Goal: Task Accomplishment & Management: Complete application form

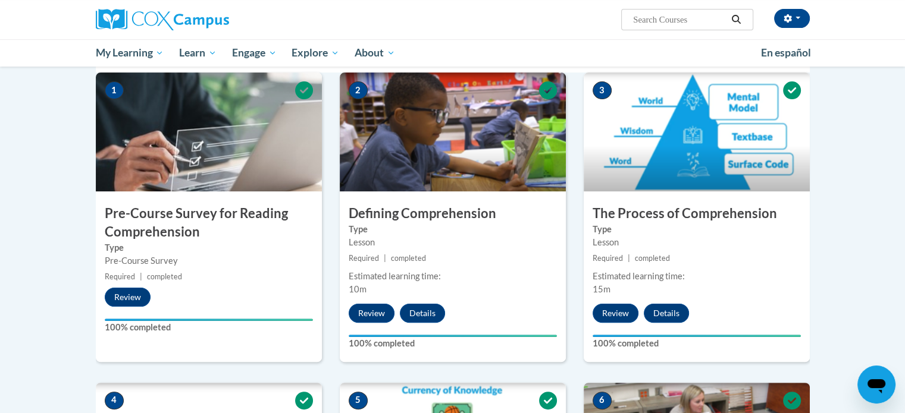
scroll to position [199, 0]
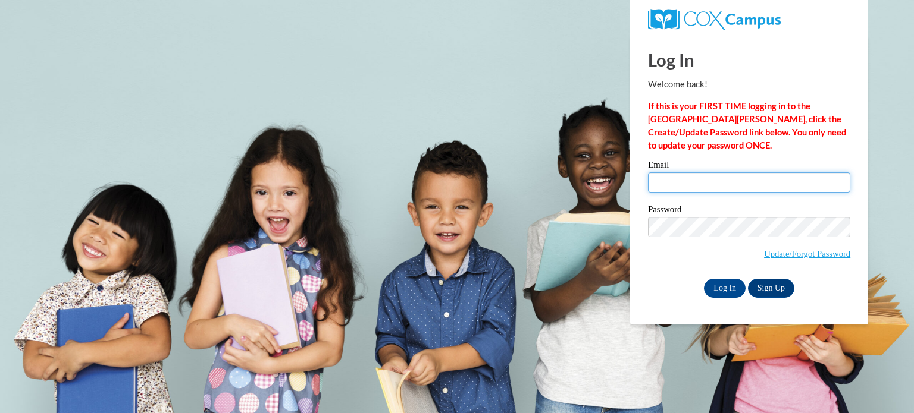
click at [749, 190] on input "Email" at bounding box center [749, 183] width 202 height 20
type input "[EMAIL_ADDRESS][DOMAIN_NAME]"
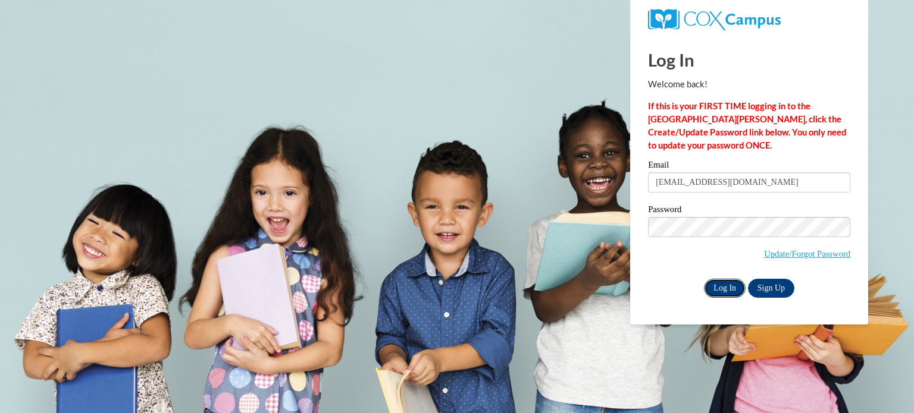
click at [722, 290] on input "Log In" at bounding box center [725, 288] width 42 height 19
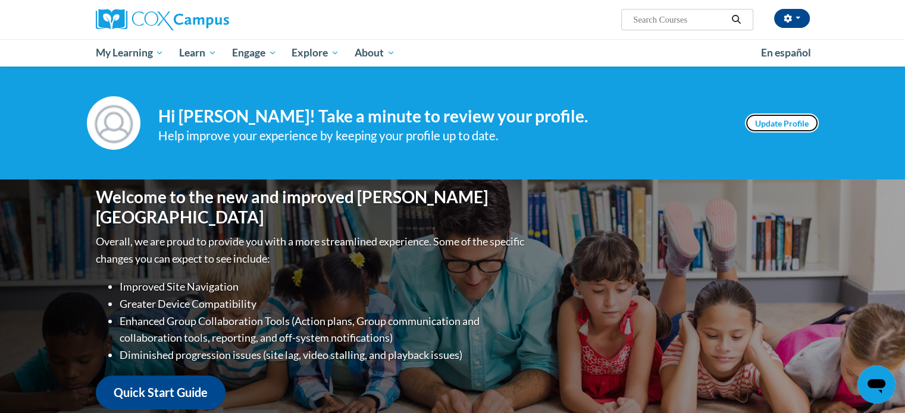
click at [801, 117] on link "Update Profile" at bounding box center [782, 123] width 74 height 19
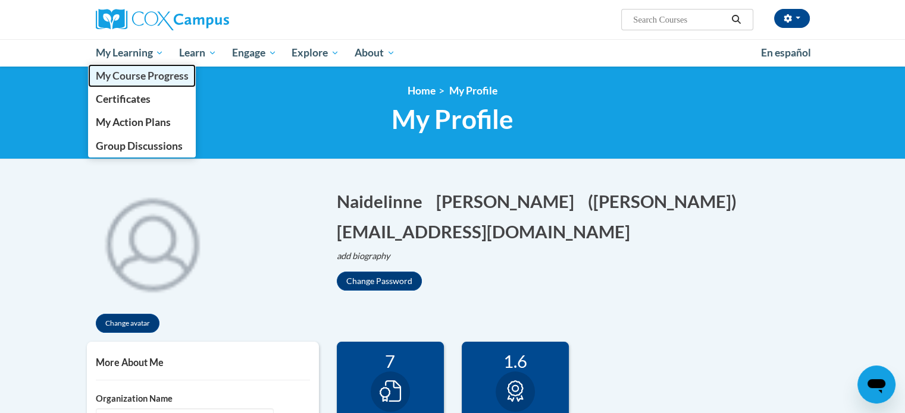
click at [118, 82] on span "My Course Progress" at bounding box center [141, 76] width 93 height 12
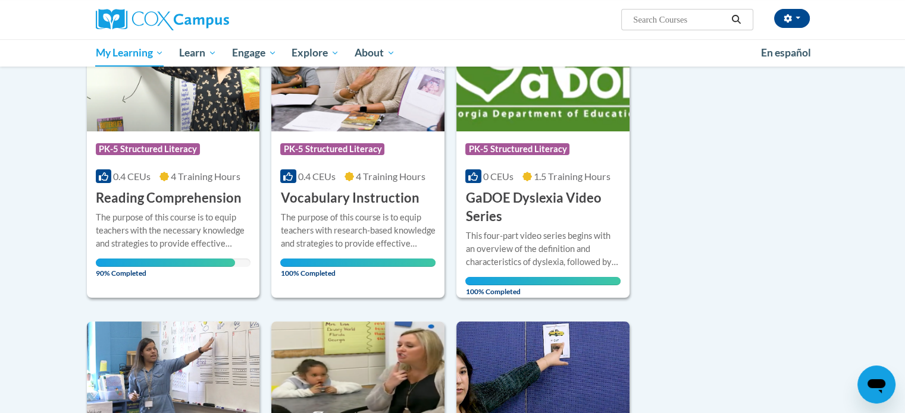
scroll to position [207, 0]
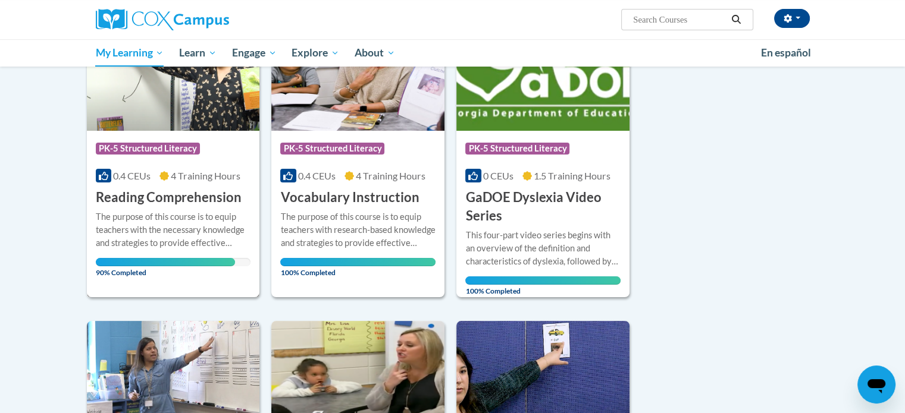
click at [224, 215] on div "The purpose of this course is to equip teachers with the necessary knowledge an…" at bounding box center [173, 230] width 155 height 39
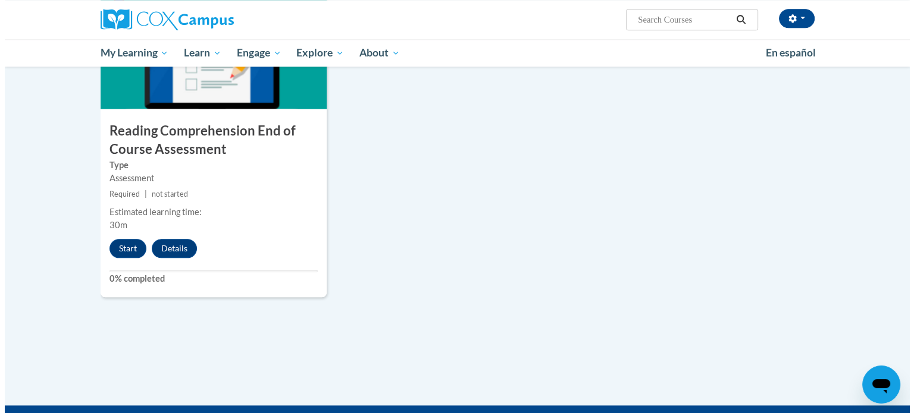
scroll to position [1339, 0]
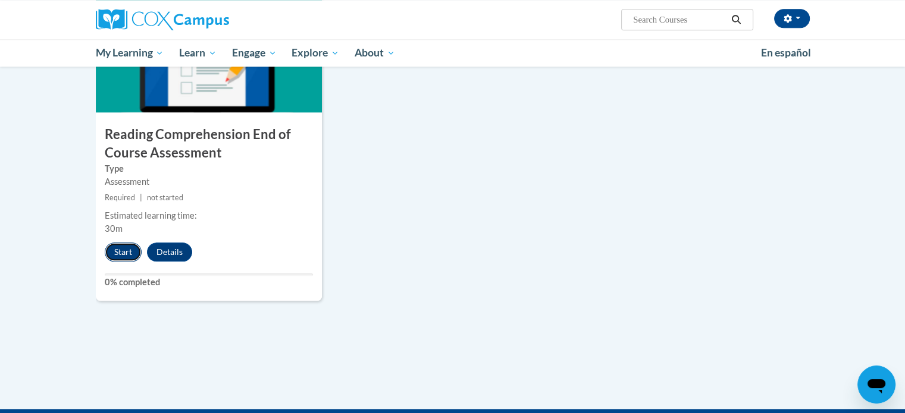
click at [129, 245] on button "Start" at bounding box center [123, 252] width 37 height 19
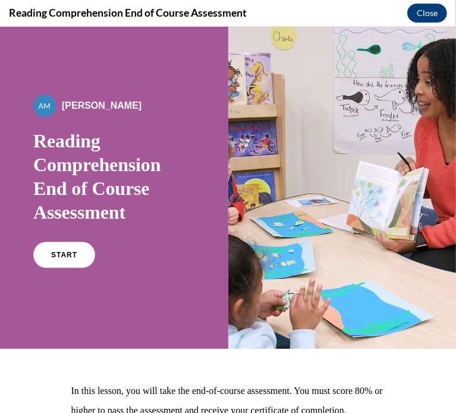
scroll to position [0, 0]
click at [71, 246] on link "START" at bounding box center [64, 254] width 65 height 27
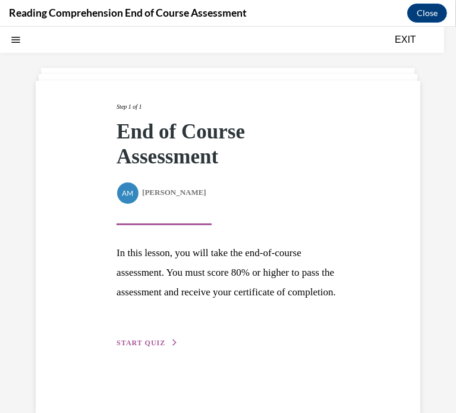
scroll to position [64, 0]
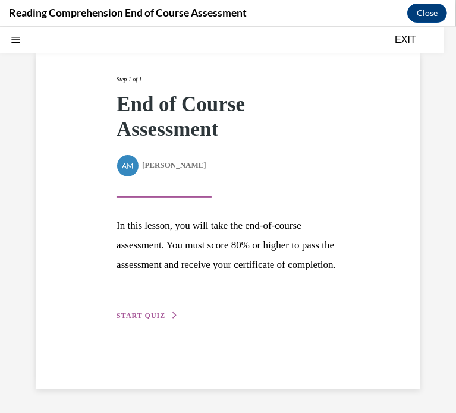
click at [155, 319] on span "START QUIZ" at bounding box center [141, 315] width 49 height 8
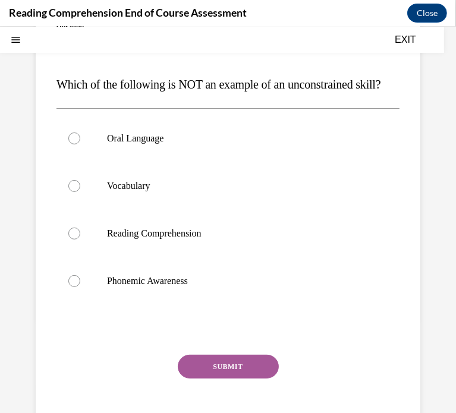
scroll to position [121, 0]
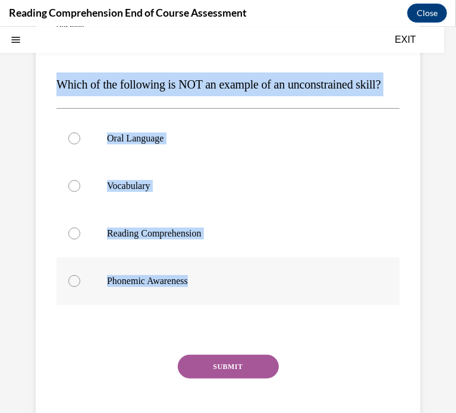
drag, startPoint x: 54, startPoint y: 77, endPoint x: 198, endPoint y: 300, distance: 264.7
click at [198, 300] on div "Question 01/20 Which of the following is NOT an example of an unconstrained ski…" at bounding box center [228, 227] width 385 height 462
copy div "Which of the following is NOT an example of an unconstrained skill? Oral Langua…"
click at [159, 144] on p "Oral Language" at bounding box center [238, 138] width 263 height 12
click at [80, 144] on input "Oral Language" at bounding box center [74, 138] width 12 height 12
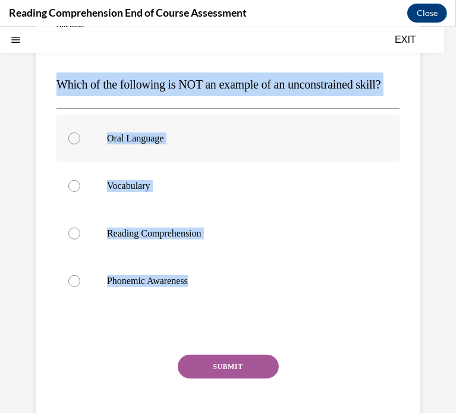
radio input "true"
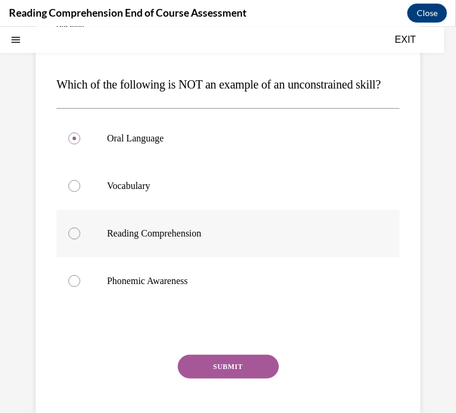
click at [102, 255] on label "Reading Comprehension" at bounding box center [228, 233] width 343 height 48
click at [80, 239] on input "Reading Comprehension" at bounding box center [74, 233] width 12 height 12
radio input "true"
click at [154, 287] on p "Phonemic Awareness" at bounding box center [238, 281] width 263 height 12
click at [80, 287] on input "Phonemic Awareness" at bounding box center [74, 281] width 12 height 12
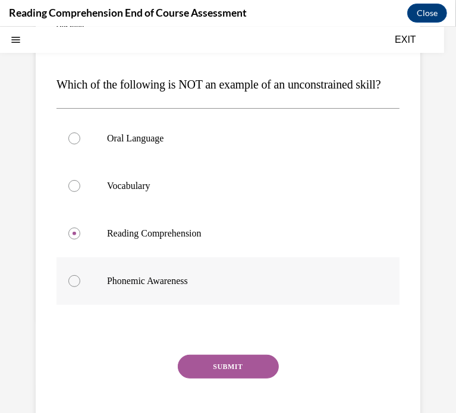
radio input "true"
click at [243, 378] on button "SUBMIT" at bounding box center [228, 367] width 101 height 24
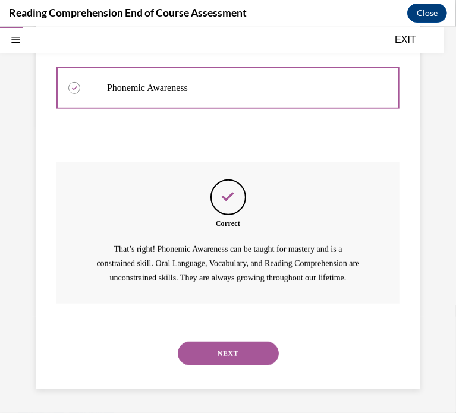
scroll to position [352, 0]
click at [215, 358] on button "NEXT" at bounding box center [228, 353] width 101 height 24
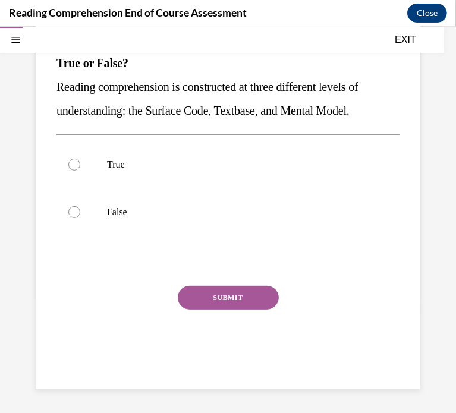
scroll to position [108, 0]
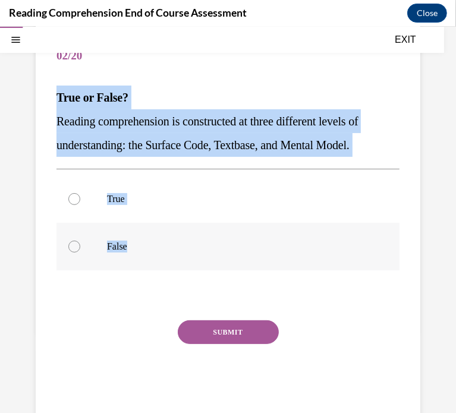
drag, startPoint x: 56, startPoint y: 101, endPoint x: 318, endPoint y: 245, distance: 298.8
click at [318, 245] on div "Question 02/20 True or False? Reading comprehension is constructed at three dif…" at bounding box center [228, 225] width 343 height 385
copy div "True or False? Reading comprehension is constructed at three different levels o…"
click at [113, 188] on label "True" at bounding box center [228, 199] width 343 height 48
click at [80, 193] on input "True" at bounding box center [74, 199] width 12 height 12
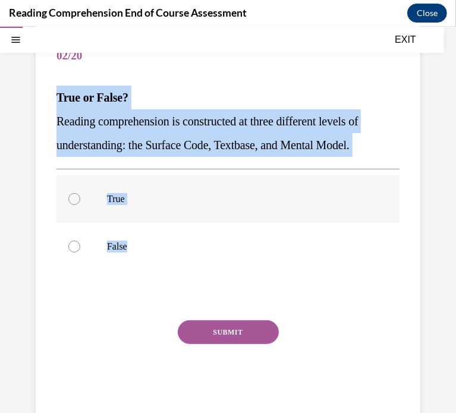
radio input "true"
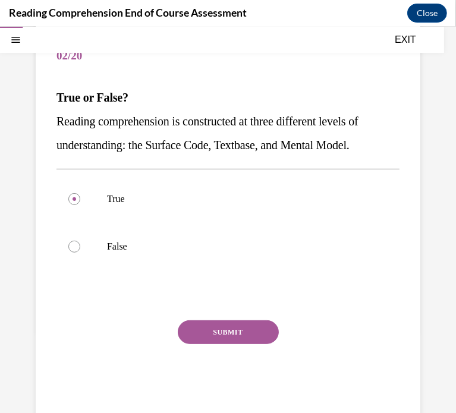
click at [192, 322] on button "SUBMIT" at bounding box center [228, 332] width 101 height 24
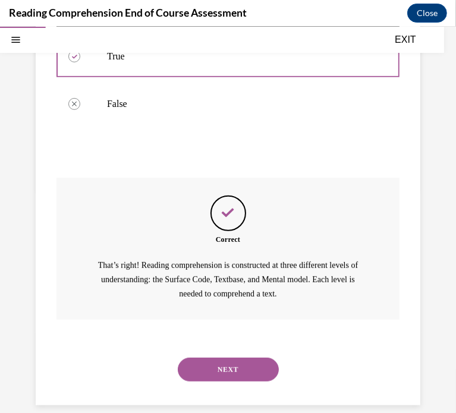
scroll to position [267, 0]
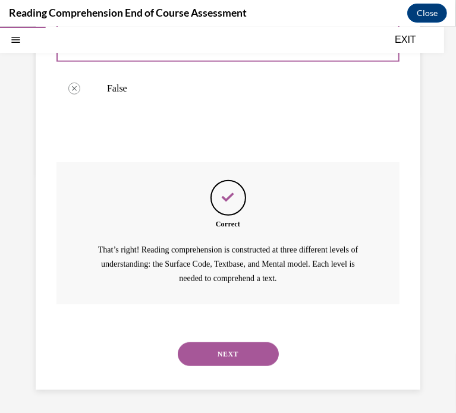
click at [206, 349] on button "NEXT" at bounding box center [228, 354] width 101 height 24
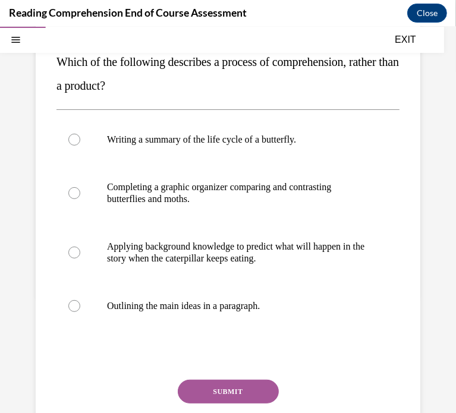
scroll to position [146, 0]
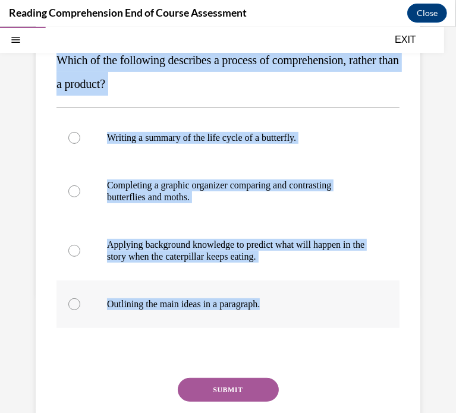
drag, startPoint x: 58, startPoint y: 60, endPoint x: 293, endPoint y: 294, distance: 332.3
click at [293, 294] on div "Question 03/20 Which of the following describes a process of comprehension, rat…" at bounding box center [228, 235] width 343 height 480
copy div "Which of the following describes a process of comprehension, rather than a prod…"
click at [271, 99] on div "Question 03/20 Which of the following describes a process of comprehension, rat…" at bounding box center [228, 235] width 343 height 480
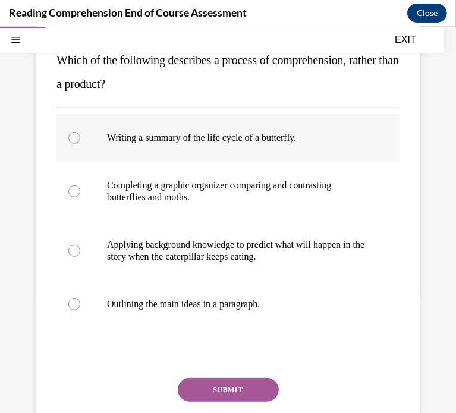
click at [234, 150] on label "Writing a summary of the life cycle of a butterfly." at bounding box center [228, 138] width 343 height 48
click at [80, 143] on input "Writing a summary of the life cycle of a butterfly." at bounding box center [74, 137] width 12 height 12
radio input "true"
click at [132, 244] on p "Applying background knowledge to predict what will happen in the story when the…" at bounding box center [238, 251] width 263 height 24
click at [80, 245] on input "Applying background knowledge to predict what will happen in the story when the…" at bounding box center [74, 251] width 12 height 12
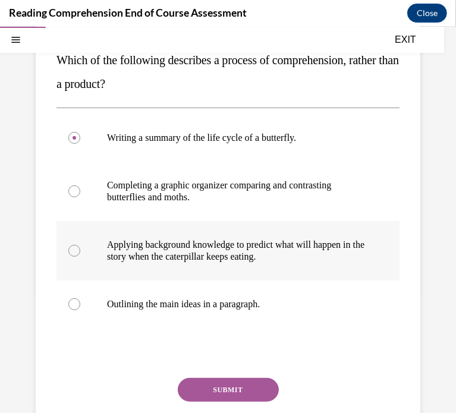
radio input "true"
click at [193, 381] on button "SUBMIT" at bounding box center [228, 390] width 101 height 24
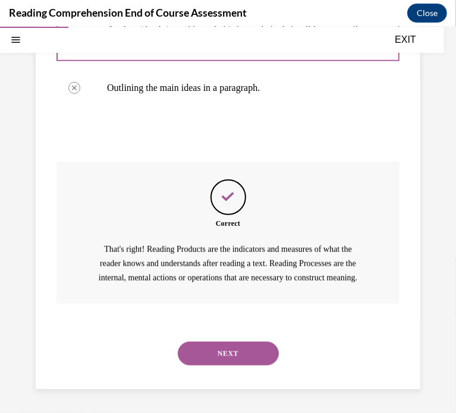
scroll to position [376, 0]
click at [216, 349] on button "NEXT" at bounding box center [228, 353] width 101 height 24
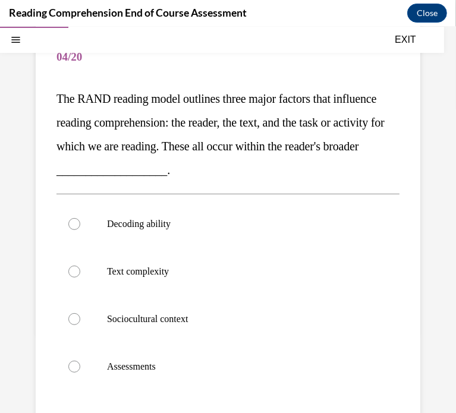
scroll to position [107, 0]
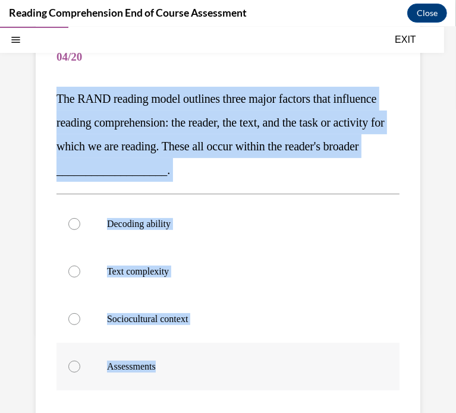
drag, startPoint x: 57, startPoint y: 92, endPoint x: 165, endPoint y: 350, distance: 280.5
click at [165, 350] on div "Question 04/20 The RAND reading model outlines three major factors that influen…" at bounding box center [228, 286] width 343 height 504
copy div "The RAND reading model outlines three major factors that influence reading comp…"
click at [183, 234] on label "Decoding ability" at bounding box center [228, 224] width 343 height 48
click at [80, 230] on input "Decoding ability" at bounding box center [74, 224] width 12 height 12
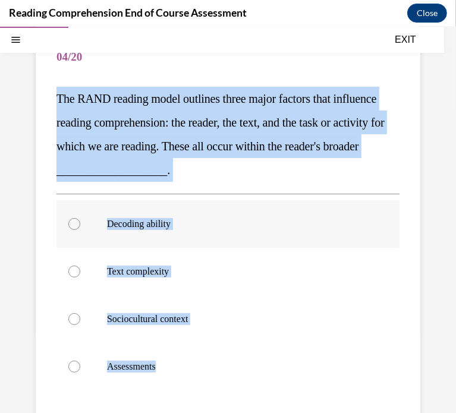
radio input "true"
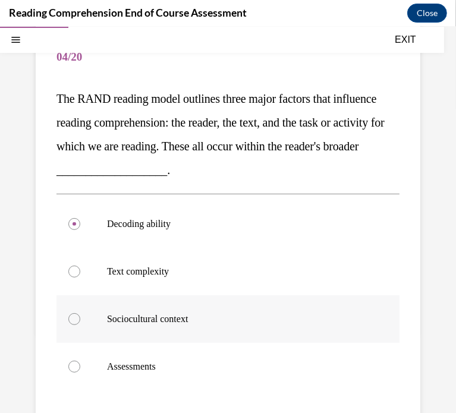
click at [148, 315] on p "Sociocultural context" at bounding box center [238, 319] width 263 height 12
click at [80, 315] on input "Sociocultural context" at bounding box center [74, 319] width 12 height 12
radio input "true"
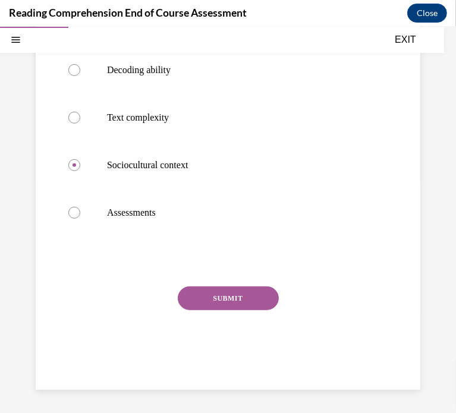
click at [186, 293] on button "SUBMIT" at bounding box center [228, 298] width 101 height 24
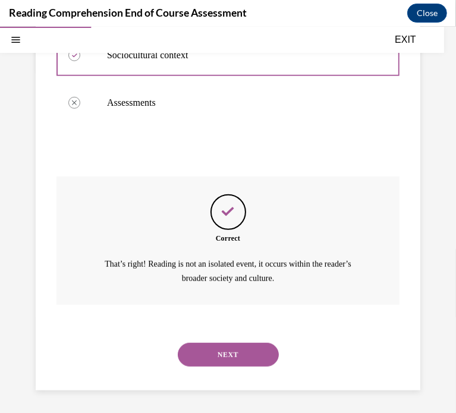
scroll to position [371, 0]
click at [209, 347] on button "NEXT" at bounding box center [228, 355] width 101 height 24
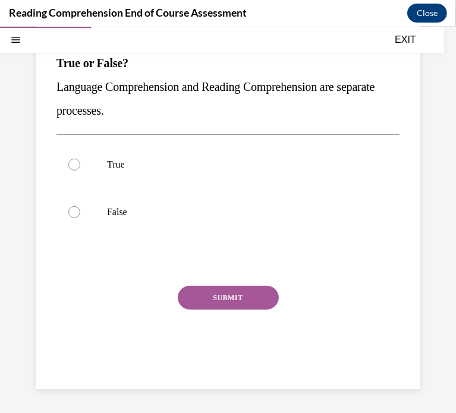
scroll to position [108, 0]
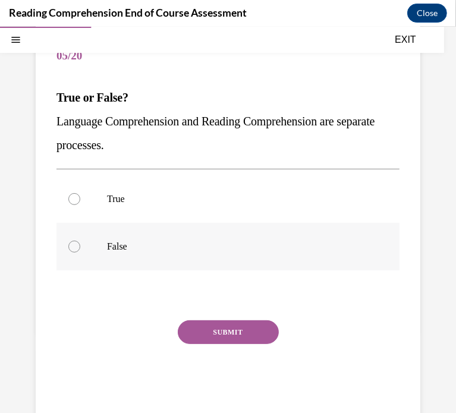
click at [104, 227] on label "False" at bounding box center [228, 247] width 343 height 48
click at [80, 240] on input "False" at bounding box center [74, 246] width 12 height 12
radio input "true"
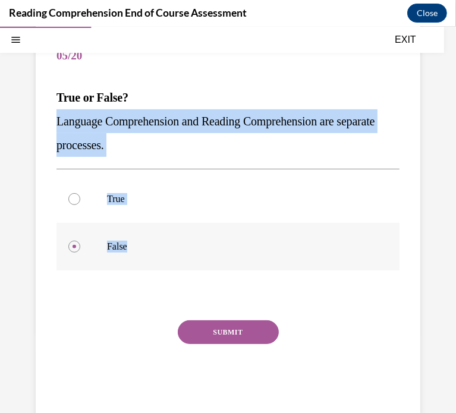
drag, startPoint x: 53, startPoint y: 120, endPoint x: 159, endPoint y: 256, distance: 172.6
click at [159, 256] on div "Question 05/20 True or False? Language Comprehension and Reading Comprehension …" at bounding box center [228, 216] width 385 height 415
copy div "Language Comprehension and Reading Comprehension are separate processes. True F…"
click at [261, 327] on button "SUBMIT" at bounding box center [228, 332] width 101 height 24
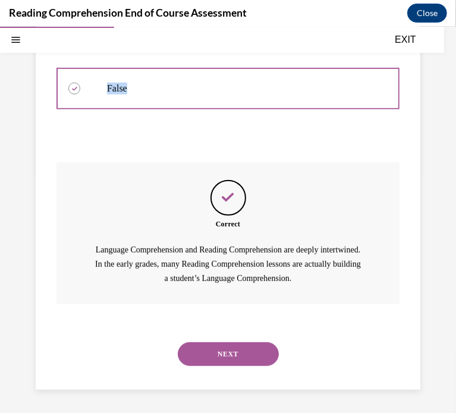
scroll to position [267, 0]
click at [183, 340] on div "NEXT" at bounding box center [228, 354] width 343 height 48
click at [190, 349] on button "NEXT" at bounding box center [228, 354] width 101 height 24
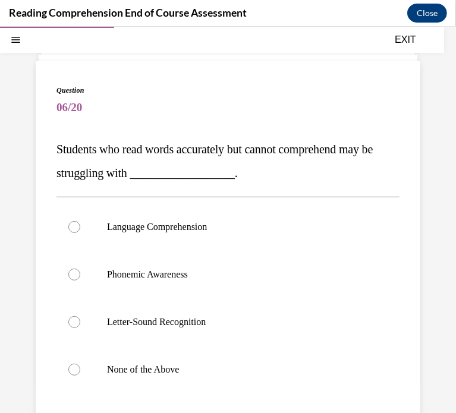
scroll to position [59, 0]
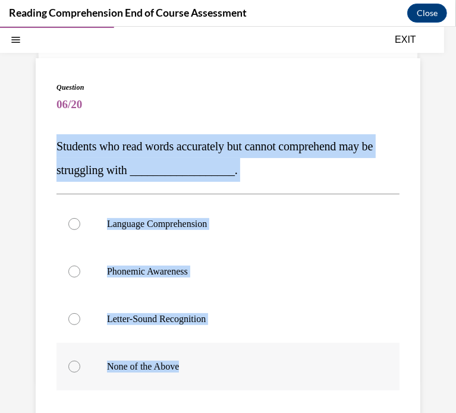
drag, startPoint x: 55, startPoint y: 143, endPoint x: 226, endPoint y: 352, distance: 270.1
click at [226, 352] on div "Question 06/20 Students who read words accurately but cannot comprehend may be …" at bounding box center [228, 301] width 385 height 486
copy div "Students who read words accurately but cannot comprehend may be struggling with…"
click at [249, 120] on div "Question 06/20 Students who read words accurately but cannot comprehend may be …" at bounding box center [228, 310] width 343 height 456
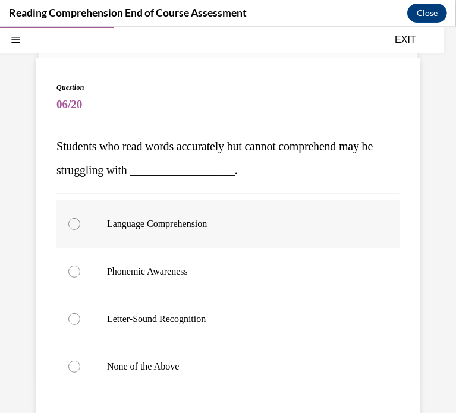
click at [230, 222] on p "Language Comprehension" at bounding box center [238, 224] width 263 height 12
click at [80, 222] on input "Language Comprehension" at bounding box center [74, 224] width 12 height 12
radio input "true"
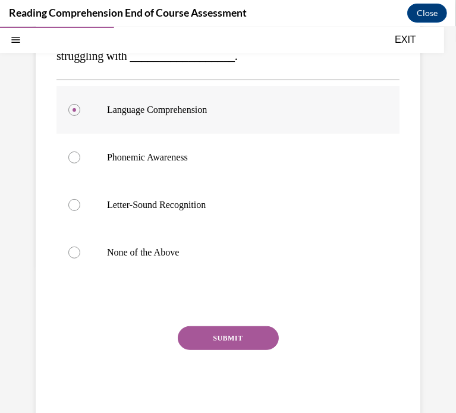
scroll to position [214, 0]
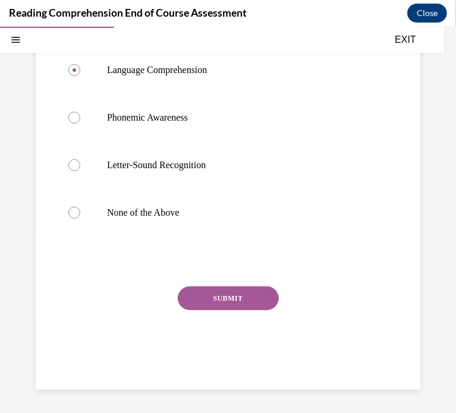
click at [189, 297] on button "SUBMIT" at bounding box center [228, 298] width 101 height 24
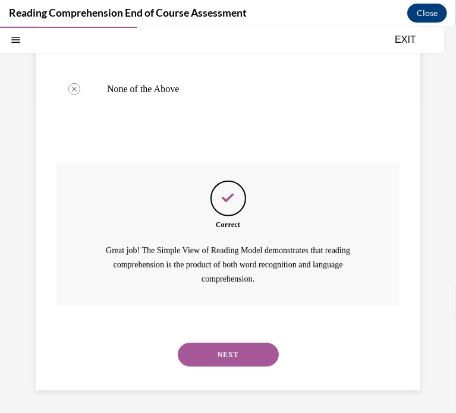
scroll to position [338, 0]
click at [205, 346] on button "NEXT" at bounding box center [228, 354] width 101 height 24
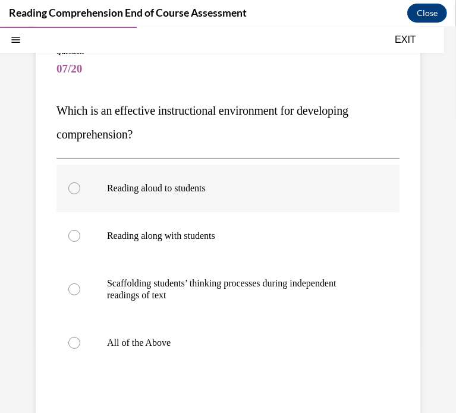
scroll to position [104, 0]
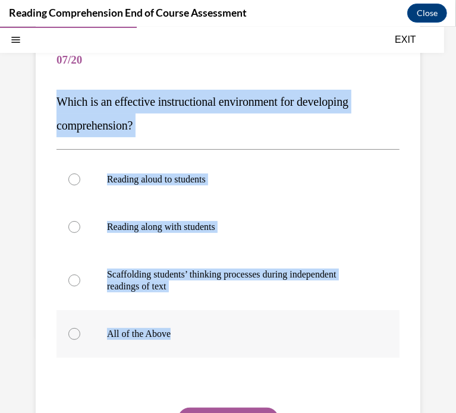
drag, startPoint x: 54, startPoint y: 101, endPoint x: 217, endPoint y: 328, distance: 280.5
click at [217, 328] on div "Question 07/20 Which is an effective instructional environment for developing c…" at bounding box center [228, 262] width 385 height 498
copy div "Which is an effective instructional environment for developing comprehension? R…"
click at [192, 106] on span "Which is an effective instructional environment for developing comprehension?" at bounding box center [203, 113] width 292 height 37
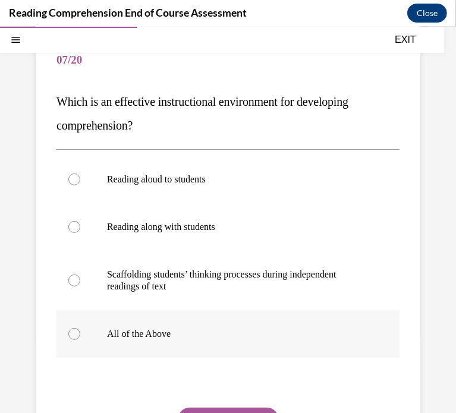
click at [202, 331] on p "All of the Above" at bounding box center [238, 334] width 263 height 12
click at [80, 331] on input "All of the Above" at bounding box center [74, 334] width 12 height 12
radio input "true"
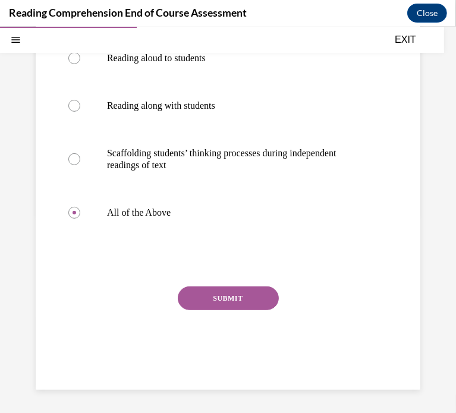
click at [209, 290] on button "SUBMIT" at bounding box center [228, 298] width 101 height 24
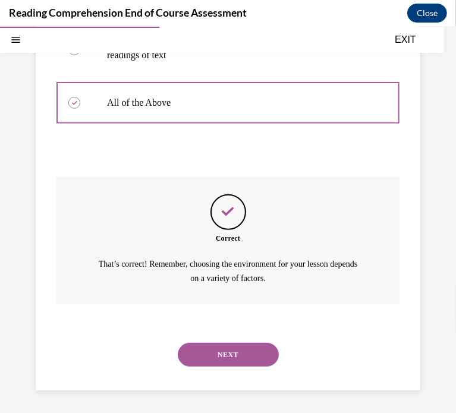
scroll to position [336, 0]
click at [232, 343] on button "NEXT" at bounding box center [228, 355] width 101 height 24
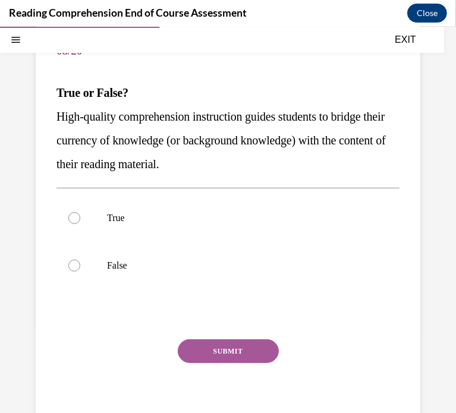
scroll to position [114, 0]
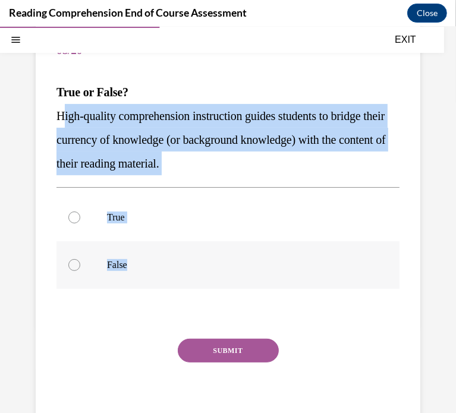
drag, startPoint x: 61, startPoint y: 111, endPoint x: 138, endPoint y: 249, distance: 158.4
click at [138, 249] on div "Question 08/20 True or False? High-quality comprehension instruction guides stu…" at bounding box center [228, 231] width 343 height 409
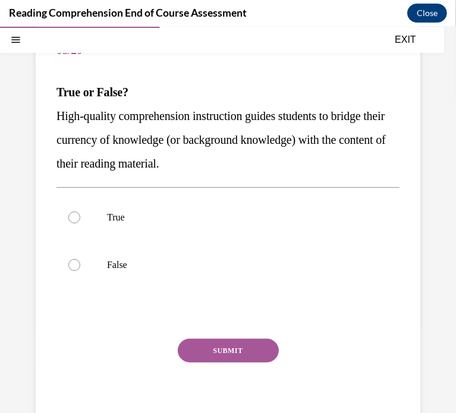
click at [57, 111] on span "High-quality comprehension instruction guides students to bridge their currency…" at bounding box center [222, 139] width 330 height 61
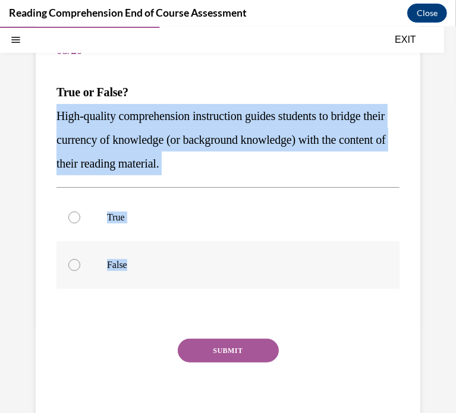
drag, startPoint x: 56, startPoint y: 111, endPoint x: 140, endPoint y: 250, distance: 162.8
click at [140, 250] on div "Question 08/20 True or False? High-quality comprehension instruction guides stu…" at bounding box center [228, 231] width 343 height 409
copy div "High-quality comprehension instruction guides students to bridge their currency…"
click at [162, 151] on p "High-quality comprehension instruction guides students to bridge their currency…" at bounding box center [228, 139] width 343 height 71
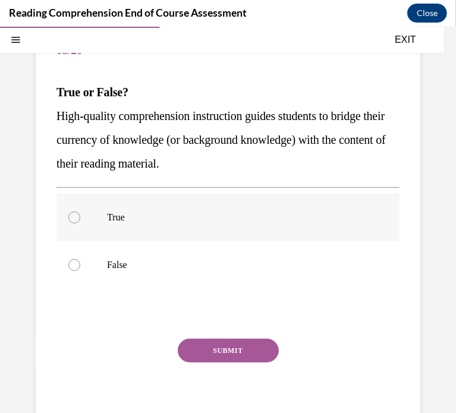
click at [145, 209] on label "True" at bounding box center [228, 217] width 343 height 48
click at [80, 211] on input "True" at bounding box center [74, 217] width 12 height 12
radio input "true"
click at [198, 349] on button "SUBMIT" at bounding box center [228, 351] width 101 height 24
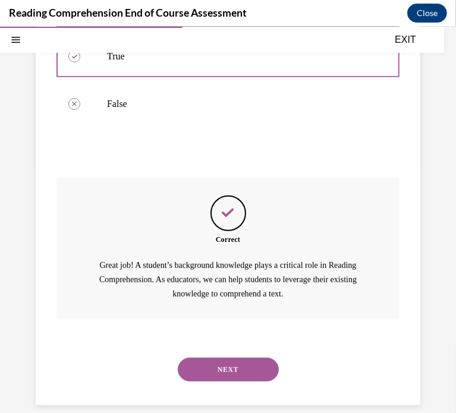
scroll to position [290, 0]
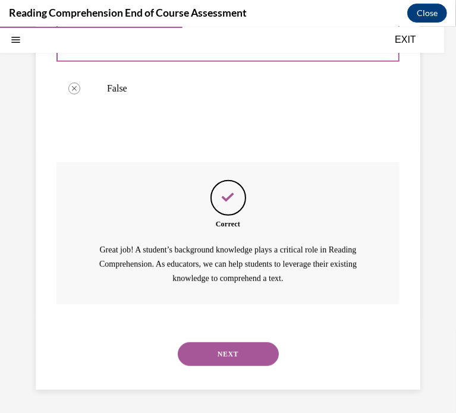
click at [219, 350] on button "NEXT" at bounding box center [228, 354] width 101 height 24
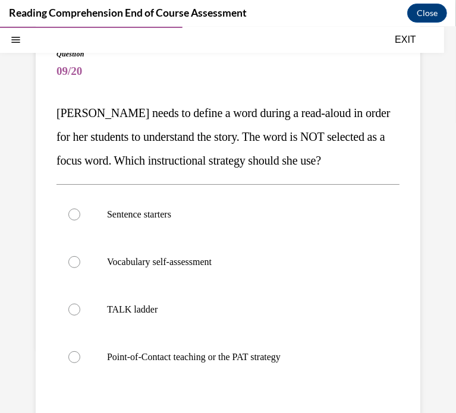
scroll to position [124, 0]
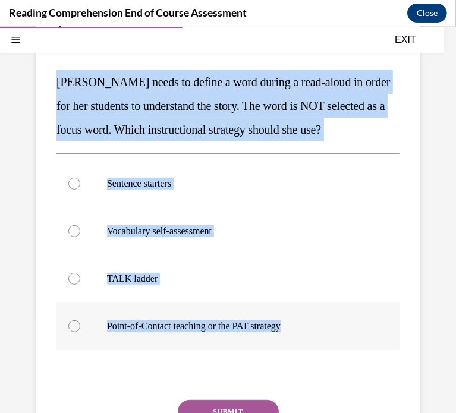
drag, startPoint x: 52, startPoint y: 75, endPoint x: 359, endPoint y: 332, distance: 400.4
click at [359, 332] on div "Question 09/20 Mrs. Ivie needs to define a word during a read-aloud in order fo…" at bounding box center [228, 248] width 385 height 510
copy div "Mrs. Ivie needs to define a word during a read-aloud in order for her students …"
click at [359, 332] on label "Point-of-Contact teaching or the PAT strategy" at bounding box center [228, 326] width 343 height 48
click at [80, 332] on input "Point-of-Contact teaching or the PAT strategy" at bounding box center [74, 326] width 12 height 12
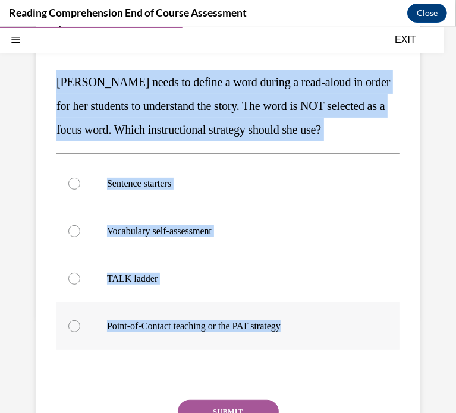
radio input "true"
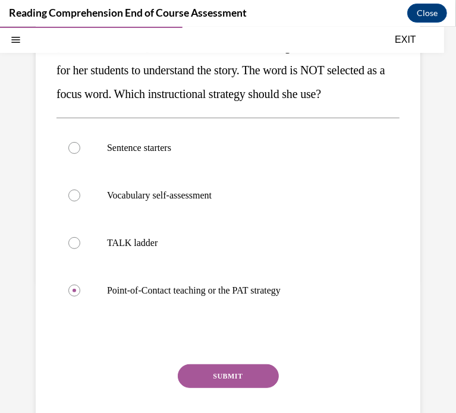
scroll to position [161, 0]
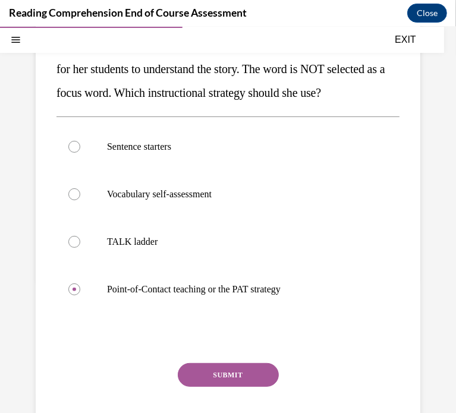
click at [236, 364] on button "SUBMIT" at bounding box center [228, 375] width 101 height 24
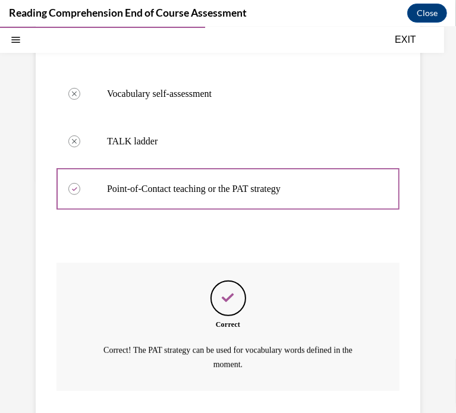
scroll to position [347, 0]
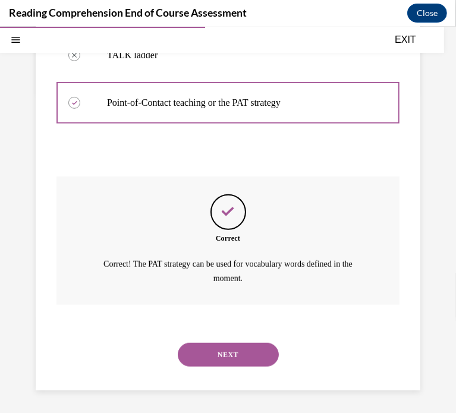
click at [240, 355] on button "NEXT" at bounding box center [228, 355] width 101 height 24
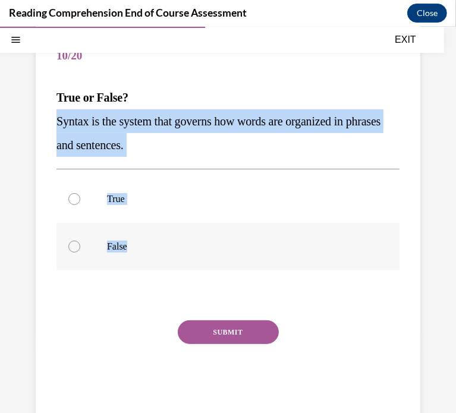
drag, startPoint x: 54, startPoint y: 120, endPoint x: 159, endPoint y: 243, distance: 162.0
click at [159, 243] on div "Question 10/20 True or False? Syntax is the system that governs how words are o…" at bounding box center [228, 216] width 385 height 415
copy div "Syntax is the system that governs how words are organized in phrases and senten…"
click at [211, 149] on p "Syntax is the system that governs how words are organized in phrases and senten…" at bounding box center [228, 133] width 343 height 48
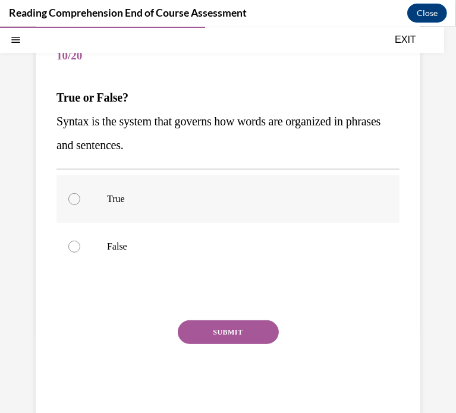
click at [151, 201] on p "True" at bounding box center [238, 199] width 263 height 12
click at [80, 201] on input "True" at bounding box center [74, 199] width 12 height 12
radio input "true"
click at [237, 336] on button "SUBMIT" at bounding box center [228, 332] width 101 height 24
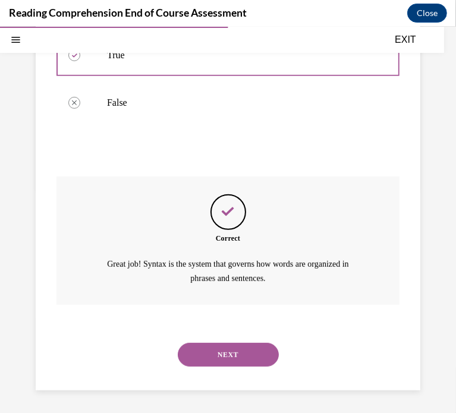
scroll to position [252, 0]
click at [234, 347] on button "NEXT" at bounding box center [228, 355] width 101 height 24
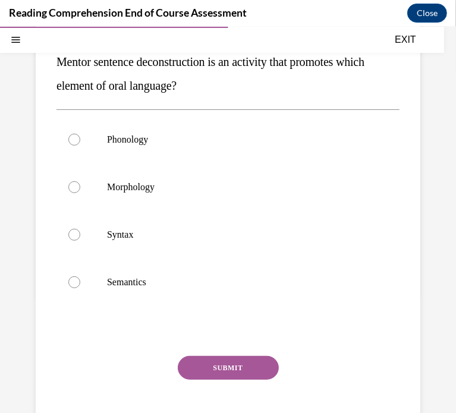
scroll to position [145, 0]
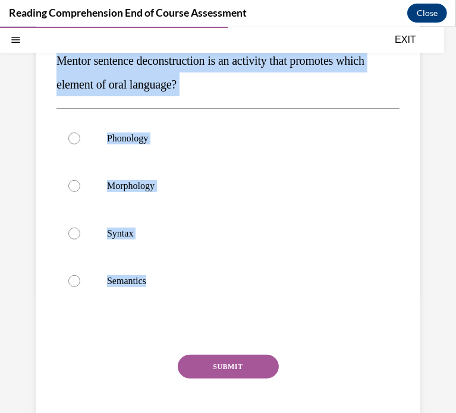
drag, startPoint x: 177, startPoint y: 281, endPoint x: 53, endPoint y: 60, distance: 253.9
click at [53, 60] on div "Question 11/20 Mentor sentence deconstruction is an activity that promotes whic…" at bounding box center [228, 215] width 385 height 486
click at [147, 234] on p "Syntax" at bounding box center [238, 233] width 263 height 12
click at [80, 234] on input "Syntax" at bounding box center [74, 233] width 12 height 12
radio input "true"
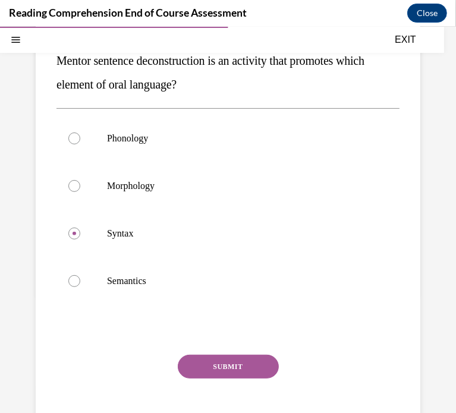
click at [239, 361] on button "SUBMIT" at bounding box center [228, 367] width 101 height 24
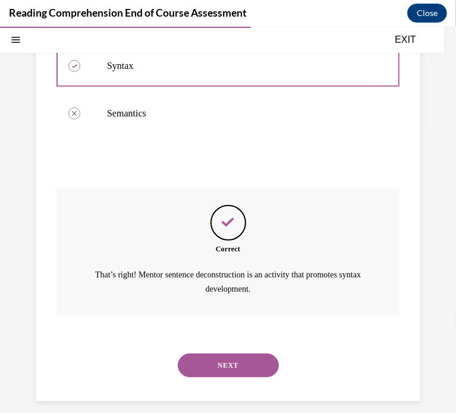
scroll to position [324, 0]
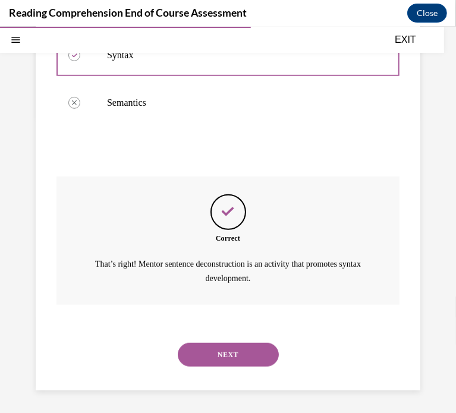
click at [240, 358] on button "NEXT" at bounding box center [228, 355] width 101 height 24
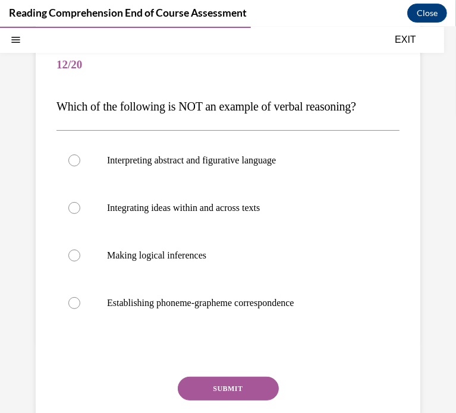
scroll to position [88, 0]
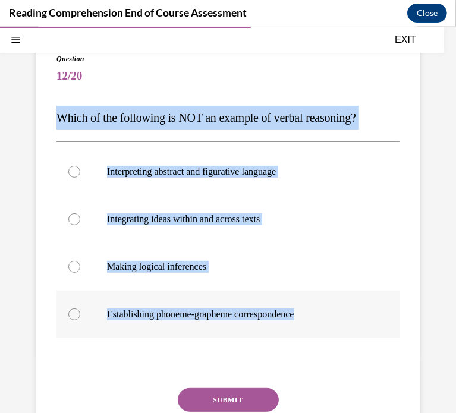
drag, startPoint x: 52, startPoint y: 115, endPoint x: 318, endPoint y: 318, distance: 334.5
click at [318, 318] on div "Question 12/20 Which of the following is NOT an example of verbal reasoning? In…" at bounding box center [228, 260] width 385 height 462
click at [175, 309] on p "Establishing phoneme-grapheme correspondence" at bounding box center [238, 314] width 263 height 12
click at [80, 309] on input "Establishing phoneme-grapheme correspondence" at bounding box center [74, 314] width 12 height 12
radio input "true"
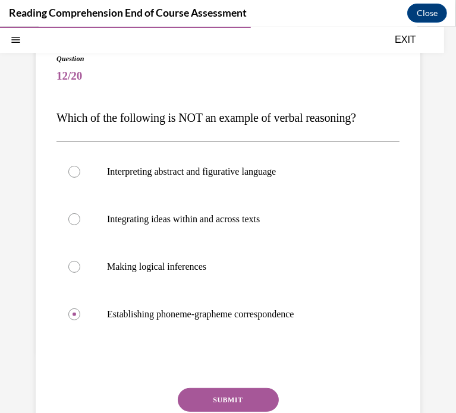
click at [210, 386] on div "Question 12/20 Which of the following is NOT an example of verbal reasoning? In…" at bounding box center [228, 269] width 343 height 433
click at [214, 394] on button "SUBMIT" at bounding box center [228, 400] width 101 height 24
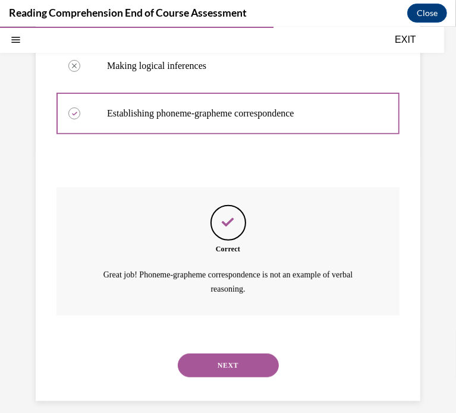
scroll to position [300, 0]
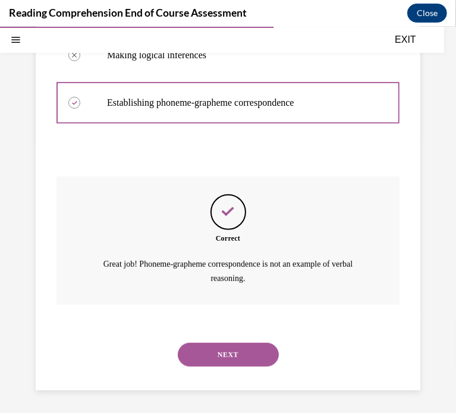
click at [223, 364] on button "NEXT" at bounding box center [228, 355] width 101 height 24
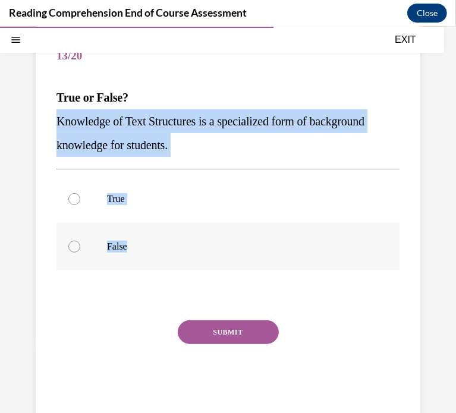
drag, startPoint x: 53, startPoint y: 113, endPoint x: 173, endPoint y: 243, distance: 176.9
click at [173, 243] on div "Question 13/20 True or False? Knowledge of Text Structures is a specialized for…" at bounding box center [228, 216] width 385 height 415
click at [152, 126] on span "Knowledge of Text Structures is a specialized form of background knowledge for …" at bounding box center [211, 132] width 308 height 37
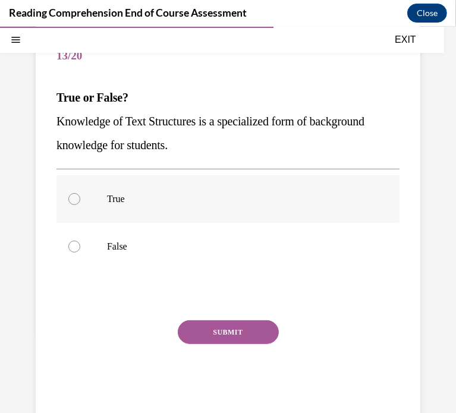
click at [176, 196] on p "True" at bounding box center [238, 199] width 263 height 12
click at [80, 196] on input "True" at bounding box center [74, 199] width 12 height 12
radio input "true"
click at [242, 336] on button "SUBMIT" at bounding box center [228, 332] width 101 height 24
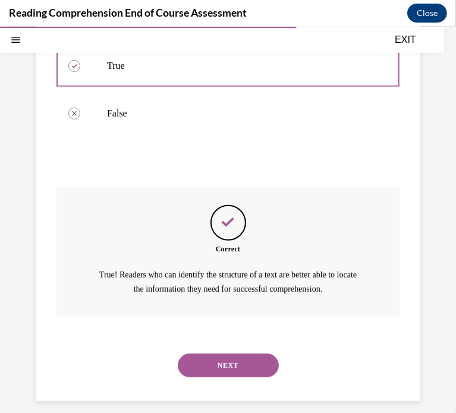
scroll to position [252, 0]
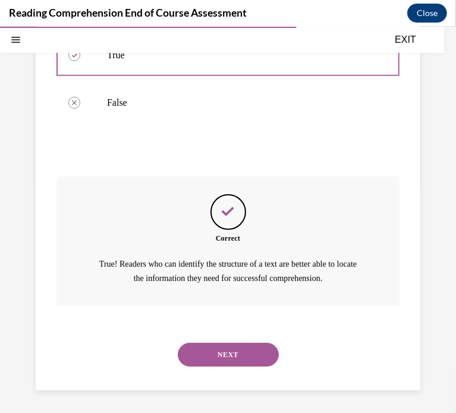
click at [243, 343] on button "NEXT" at bounding box center [228, 355] width 101 height 24
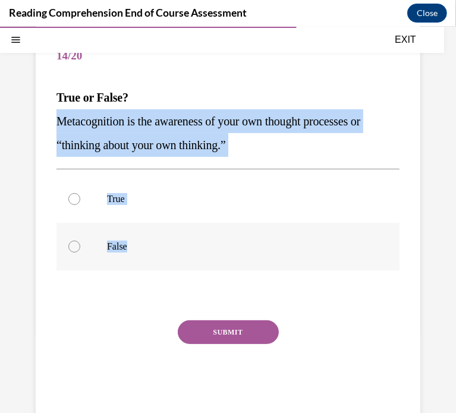
drag, startPoint x: 55, startPoint y: 113, endPoint x: 140, endPoint y: 234, distance: 148.6
click at [140, 234] on div "Question 14/20 True or False? Metacognition is the awareness of your own though…" at bounding box center [228, 216] width 385 height 415
click at [167, 137] on p "Metacognition is the awareness of your own thought processes or “thinking about…" at bounding box center [228, 133] width 343 height 48
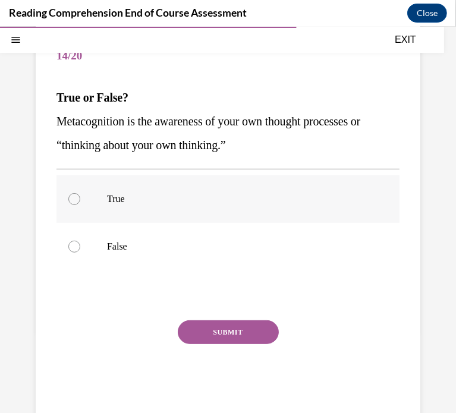
click at [174, 212] on label "True" at bounding box center [228, 199] width 343 height 48
click at [80, 205] on input "True" at bounding box center [74, 199] width 12 height 12
radio input "true"
click at [195, 337] on button "SUBMIT" at bounding box center [228, 332] width 101 height 24
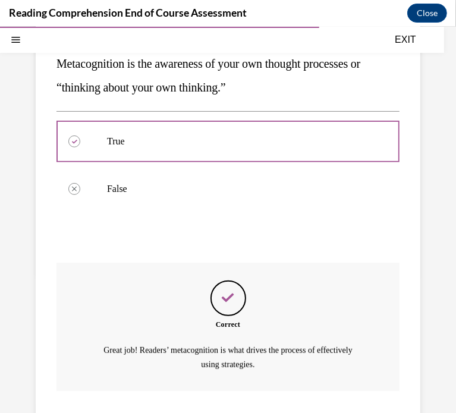
scroll to position [252, 0]
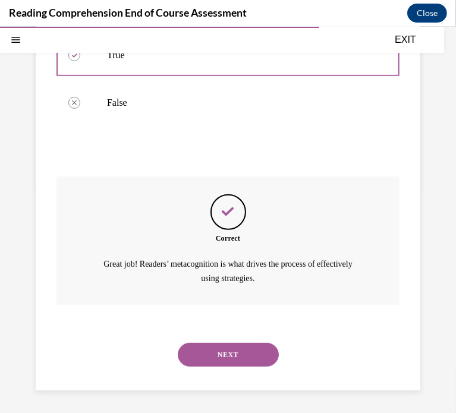
click at [195, 337] on div "NEXT" at bounding box center [228, 355] width 343 height 48
click at [206, 361] on button "NEXT" at bounding box center [228, 355] width 101 height 24
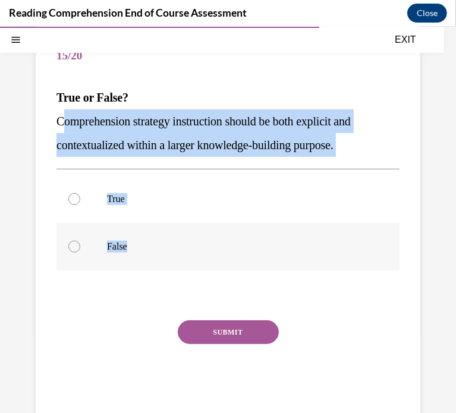
drag, startPoint x: 60, startPoint y: 121, endPoint x: 161, endPoint y: 264, distance: 174.5
click at [161, 264] on div "Question 15/20 True or False? Comprehension strategy instruction should be both…" at bounding box center [228, 225] width 343 height 385
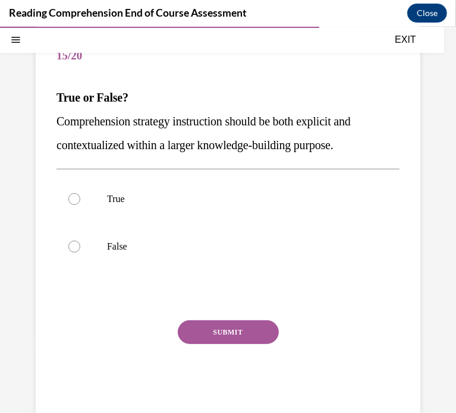
click at [57, 117] on span "Comprehension strategy instruction should be both explicit and contextualized w…" at bounding box center [204, 132] width 294 height 37
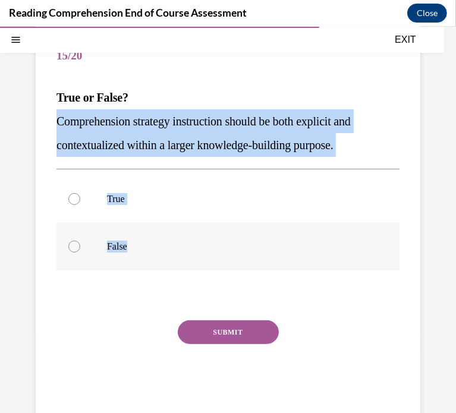
drag, startPoint x: 57, startPoint y: 117, endPoint x: 151, endPoint y: 270, distance: 179.0
click at [151, 270] on div "Question 15/20 True or False? Comprehension strategy instruction should be both…" at bounding box center [228, 225] width 343 height 385
click at [225, 142] on span "Comprehension strategy instruction should be both explicit and contextualized w…" at bounding box center [204, 132] width 294 height 37
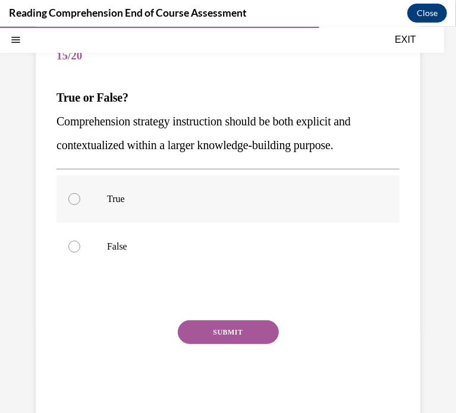
click at [176, 221] on label "True" at bounding box center [228, 199] width 343 height 48
click at [80, 205] on input "True" at bounding box center [74, 199] width 12 height 12
radio input "true"
click at [250, 329] on button "SUBMIT" at bounding box center [228, 332] width 101 height 24
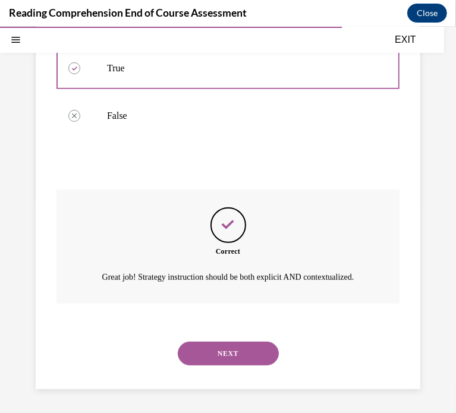
scroll to position [252, 0]
click at [238, 349] on button "NEXT" at bounding box center [228, 353] width 101 height 24
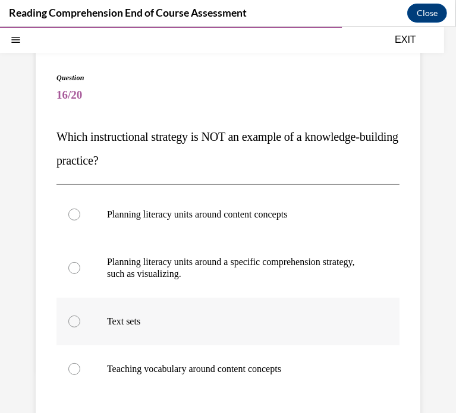
scroll to position [68, 0]
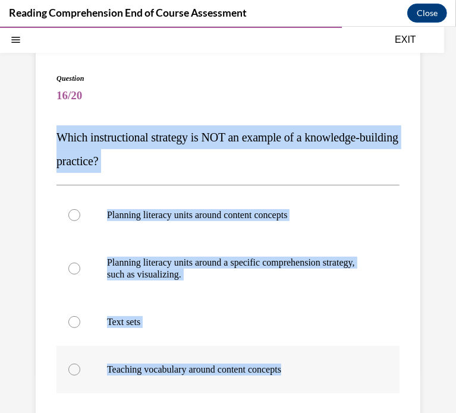
drag, startPoint x: 55, startPoint y: 133, endPoint x: 334, endPoint y: 364, distance: 363.0
click at [334, 364] on div "Question 16/20 Which instructional strategy is NOT an example of a knowledge-bu…" at bounding box center [228, 298] width 385 height 498
click at [269, 158] on p "Which instructional strategy is NOT an example of a knowledge-building practice?" at bounding box center [228, 149] width 343 height 48
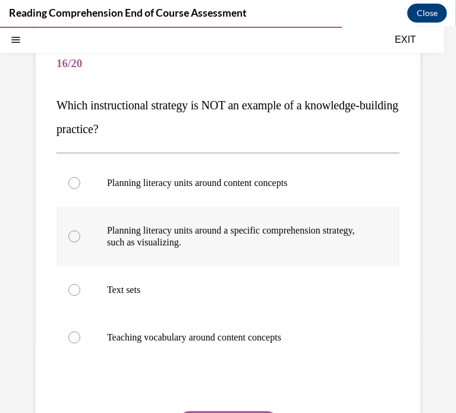
scroll to position [105, 0]
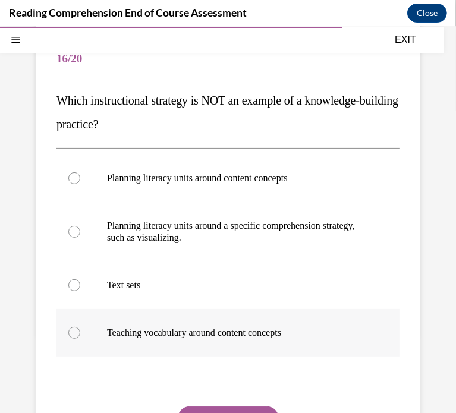
click at [136, 337] on p "Teaching vocabulary around content concepts" at bounding box center [238, 333] width 263 height 12
click at [80, 337] on input "Teaching vocabulary around content concepts" at bounding box center [74, 333] width 12 height 12
radio input "true"
click at [175, 231] on p "Planning literacy units around a specific comprehension strategy, such as visua…" at bounding box center [238, 232] width 263 height 24
click at [80, 231] on input "Planning literacy units around a specific comprehension strategy, such as visua…" at bounding box center [74, 231] width 12 height 12
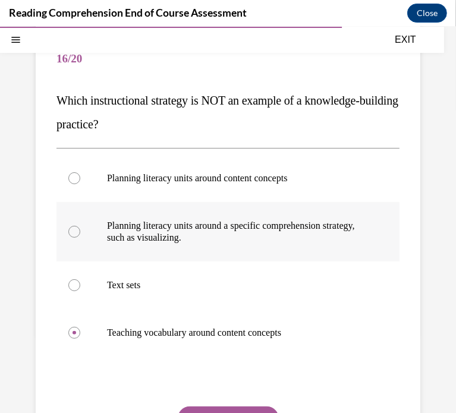
radio input "true"
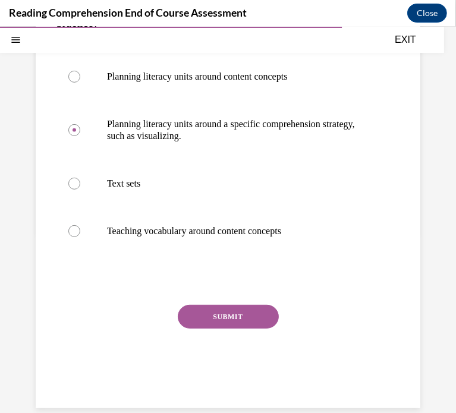
click at [217, 307] on button "SUBMIT" at bounding box center [228, 317] width 101 height 24
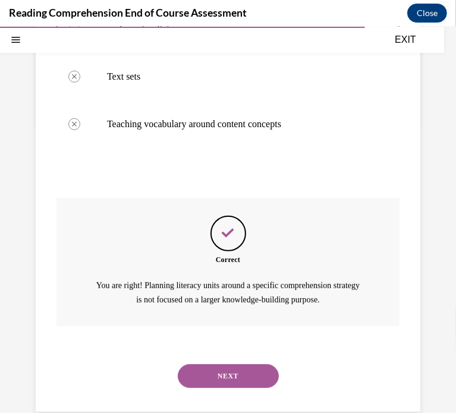
scroll to position [336, 0]
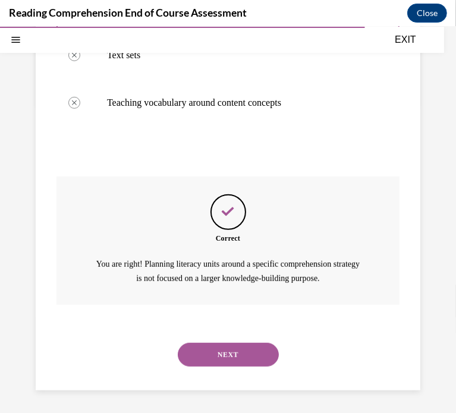
click at [214, 346] on button "NEXT" at bounding box center [228, 355] width 101 height 24
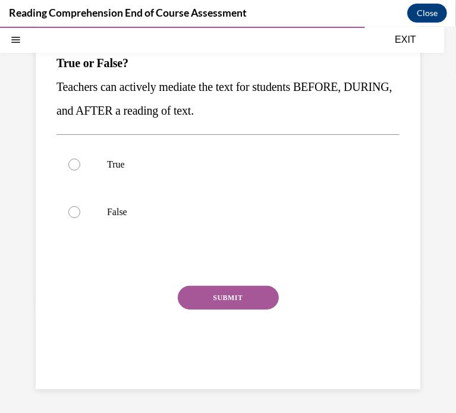
scroll to position [108, 0]
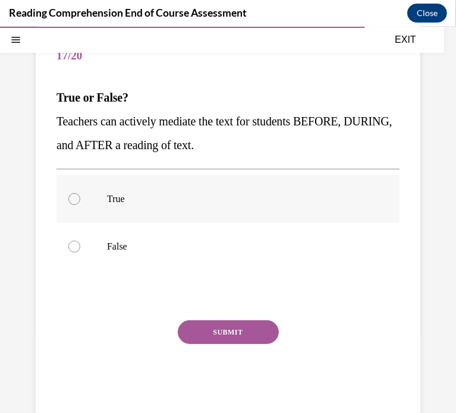
click at [162, 207] on label "True" at bounding box center [228, 199] width 343 height 48
click at [80, 205] on input "True" at bounding box center [74, 199] width 12 height 12
radio input "true"
click at [231, 332] on button "SUBMIT" at bounding box center [228, 332] width 101 height 24
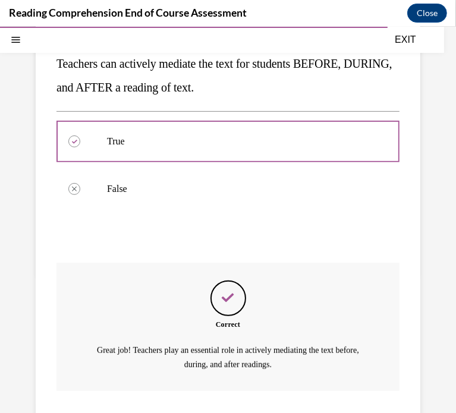
scroll to position [252, 0]
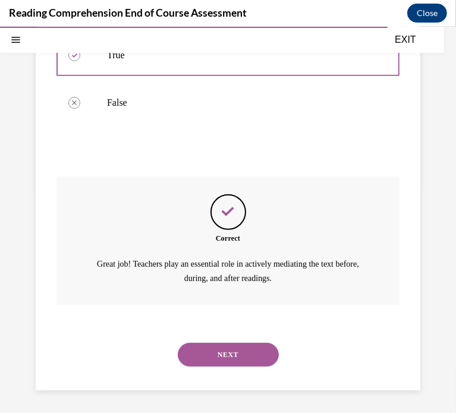
click at [230, 344] on button "NEXT" at bounding box center [228, 355] width 101 height 24
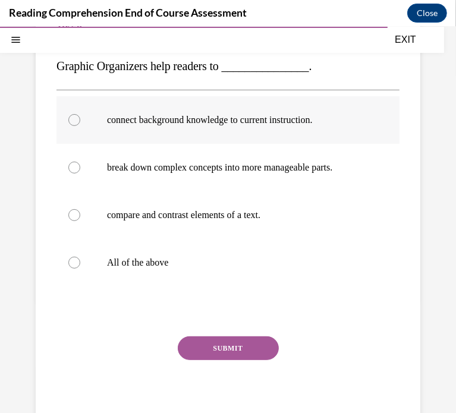
scroll to position [143, 0]
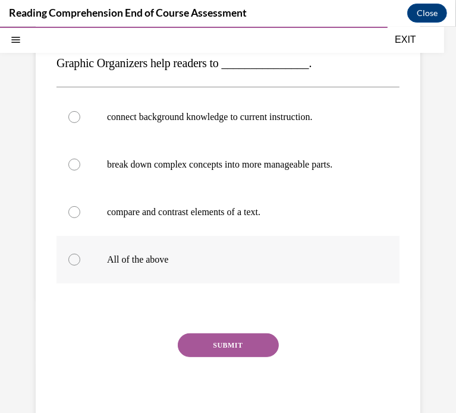
click at [193, 256] on p "All of the above" at bounding box center [238, 259] width 263 height 12
click at [80, 256] on input "All of the above" at bounding box center [74, 259] width 12 height 12
radio input "true"
click at [211, 341] on button "SUBMIT" at bounding box center [228, 345] width 101 height 24
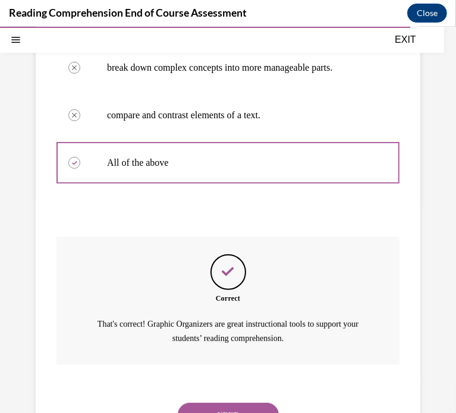
scroll to position [241, 0]
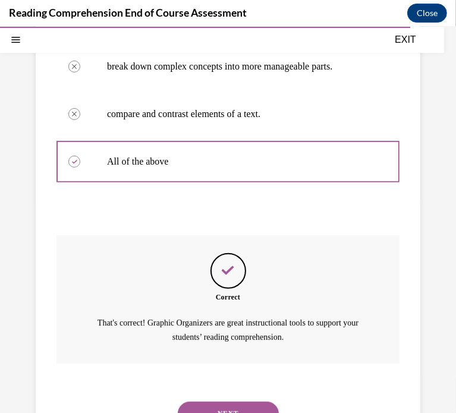
click at [233, 402] on button "NEXT" at bounding box center [228, 414] width 101 height 24
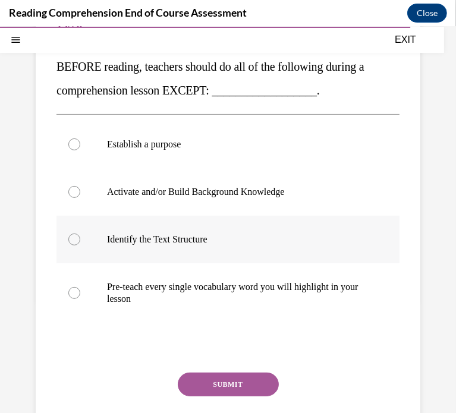
scroll to position [143, 0]
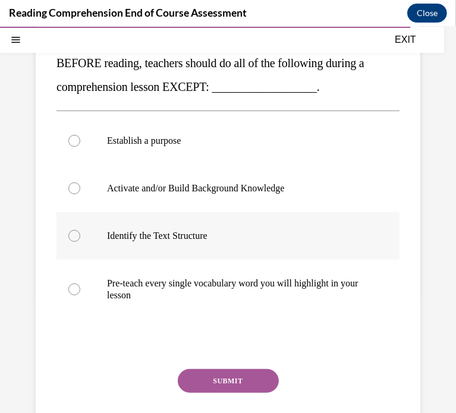
click at [196, 286] on p "Pre-teach every single vocabulary word you will highlight in your lesson" at bounding box center [238, 289] width 263 height 24
click at [80, 286] on input "Pre-teach every single vocabulary word you will highlight in your lesson" at bounding box center [74, 289] width 12 height 12
radio input "true"
click at [226, 384] on button "SUBMIT" at bounding box center [228, 381] width 101 height 24
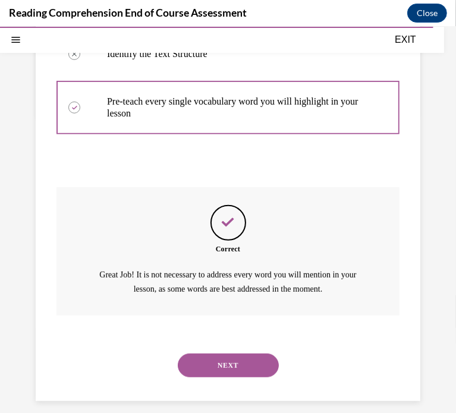
scroll to position [336, 0]
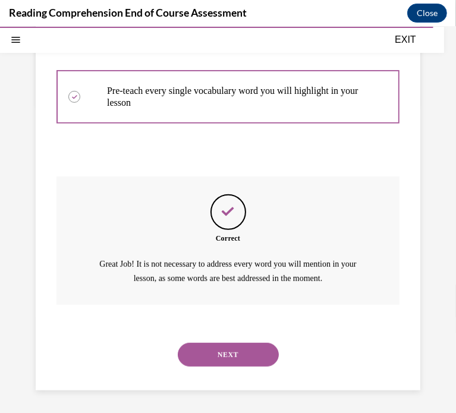
click at [229, 355] on button "NEXT" at bounding box center [228, 355] width 101 height 24
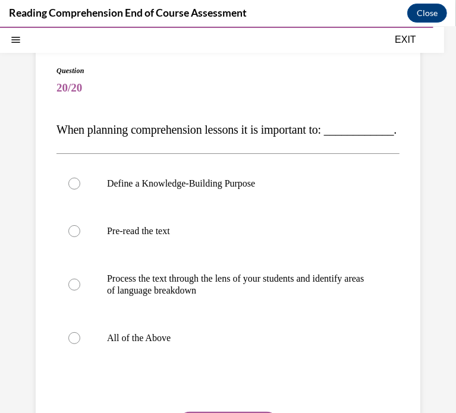
scroll to position [102, 0]
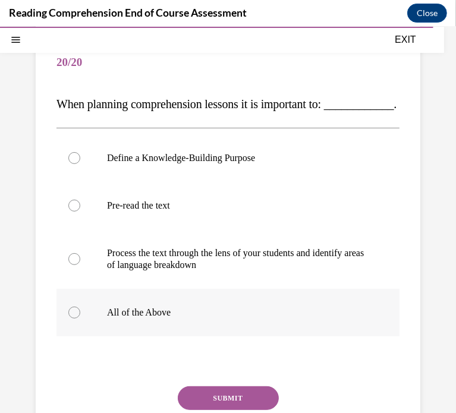
click at [178, 336] on label "All of the Above" at bounding box center [228, 313] width 343 height 48
click at [80, 318] on input "All of the Above" at bounding box center [74, 312] width 12 height 12
radio input "true"
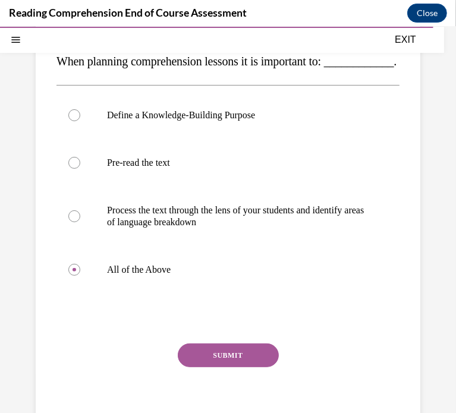
click at [202, 367] on button "SUBMIT" at bounding box center [228, 355] width 101 height 24
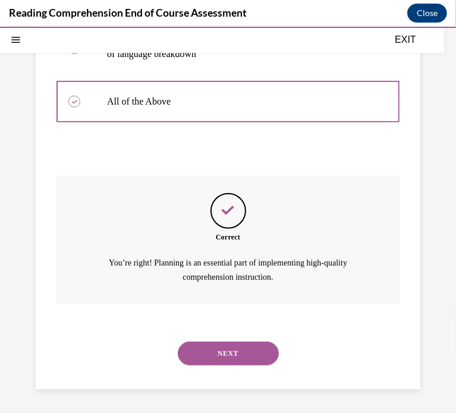
scroll to position [336, 0]
click at [251, 365] on div "NEXT" at bounding box center [228, 354] width 343 height 48
click at [251, 365] on button "NEXT" at bounding box center [228, 353] width 101 height 24
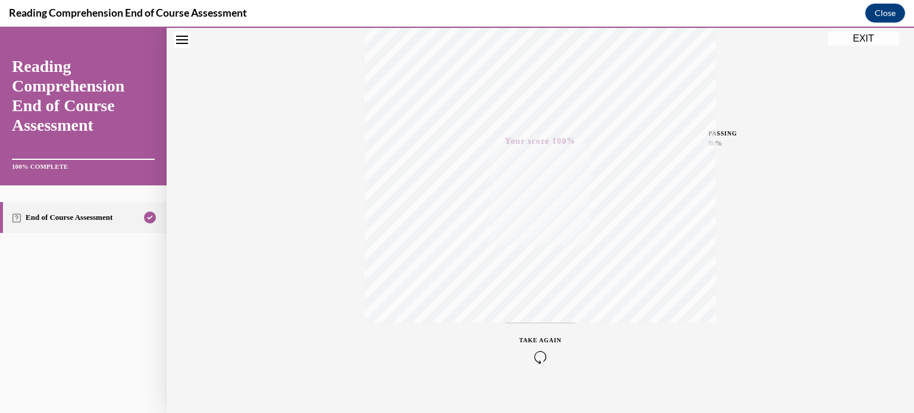
scroll to position [223, 0]
click at [858, 33] on button "EXIT" at bounding box center [863, 39] width 71 height 14
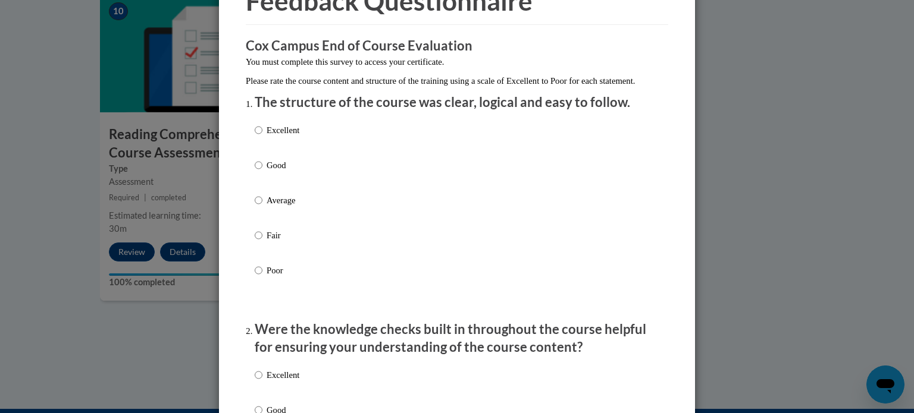
scroll to position [76, 0]
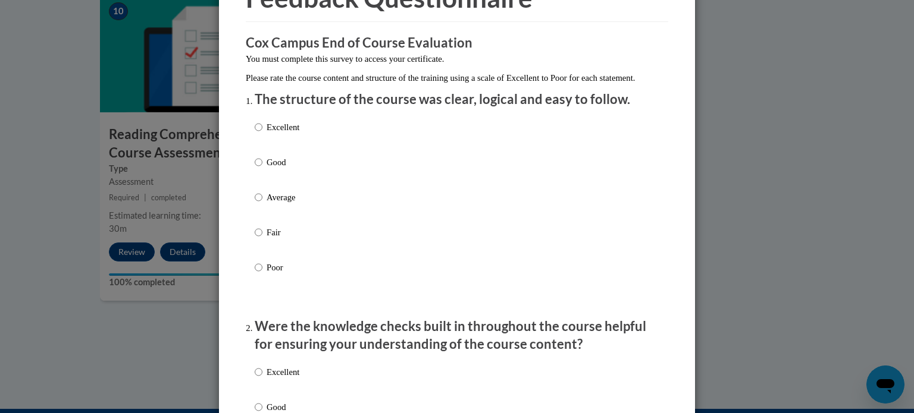
click at [275, 169] on p "Good" at bounding box center [283, 162] width 33 height 13
click at [262, 169] on input "Good" at bounding box center [259, 162] width 8 height 13
radio input "true"
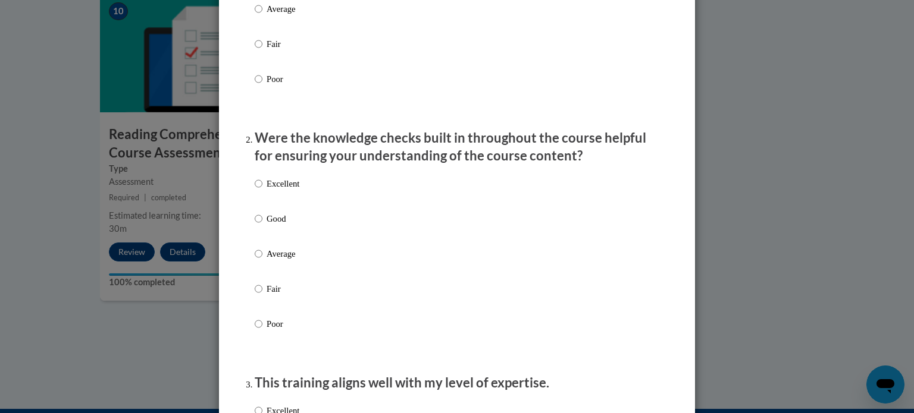
scroll to position [302, 0]
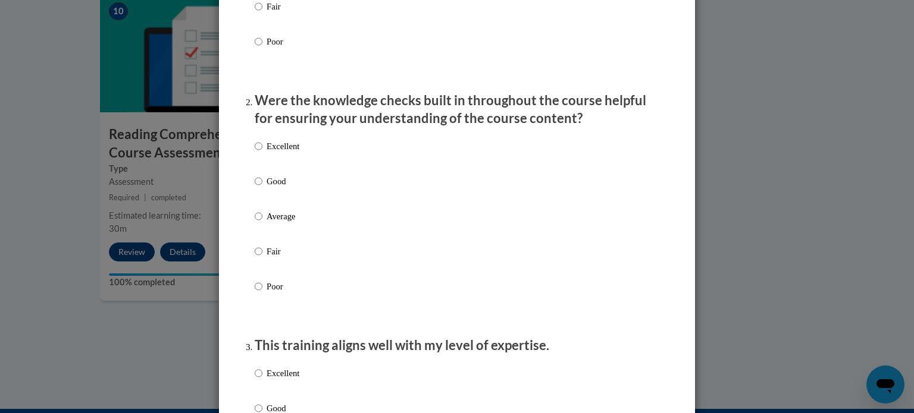
click at [275, 187] on div "Excellent Good Average Fair Poor" at bounding box center [277, 226] width 45 height 184
click at [275, 188] on p "Good" at bounding box center [283, 181] width 33 height 13
click at [262, 188] on input "Good" at bounding box center [259, 181] width 8 height 13
radio input "true"
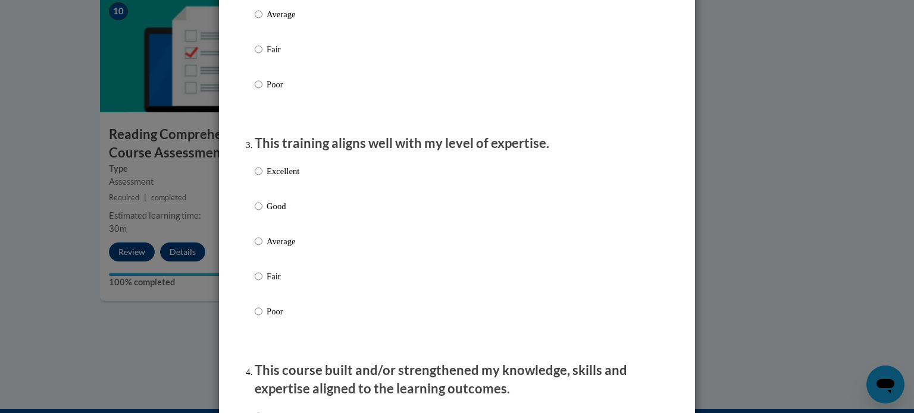
scroll to position [508, 0]
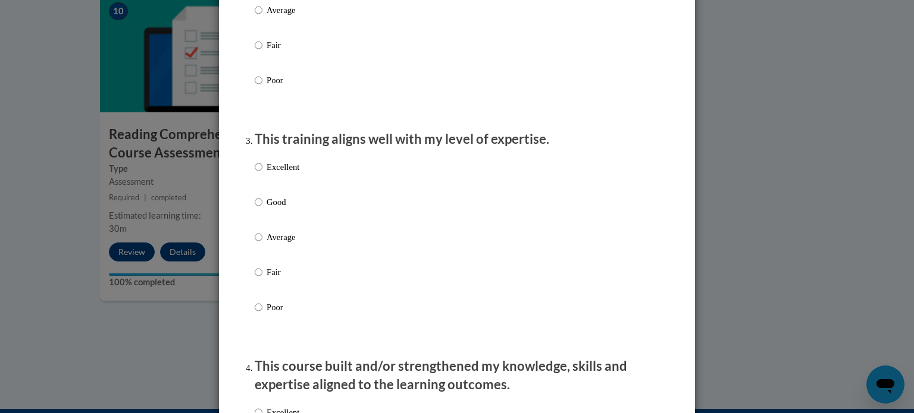
click at [271, 208] on div "Excellent Good Average Fair Poor" at bounding box center [277, 247] width 45 height 184
click at [269, 209] on p "Good" at bounding box center [283, 202] width 33 height 13
click at [262, 209] on input "Good" at bounding box center [259, 202] width 8 height 13
radio input "true"
click at [271, 174] on p "Excellent" at bounding box center [283, 167] width 33 height 13
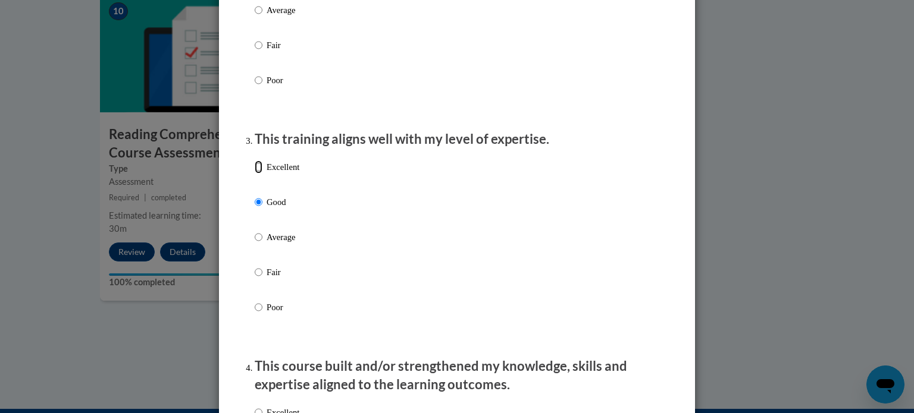
click at [262, 174] on input "Excellent" at bounding box center [259, 167] width 8 height 13
radio input "true"
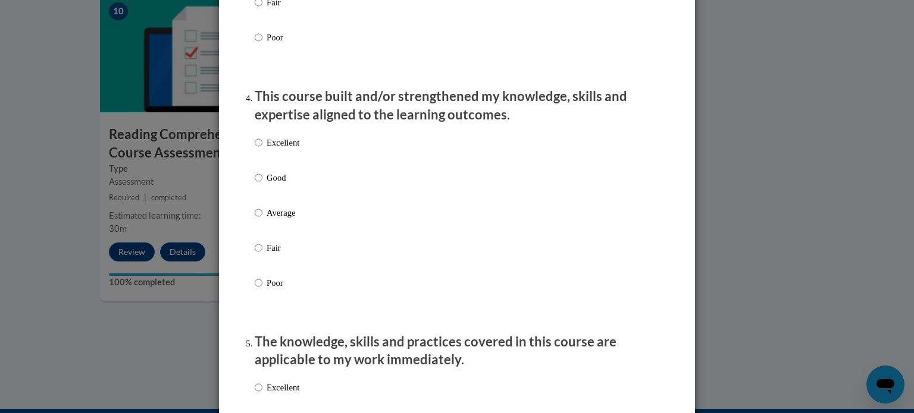
scroll to position [781, 0]
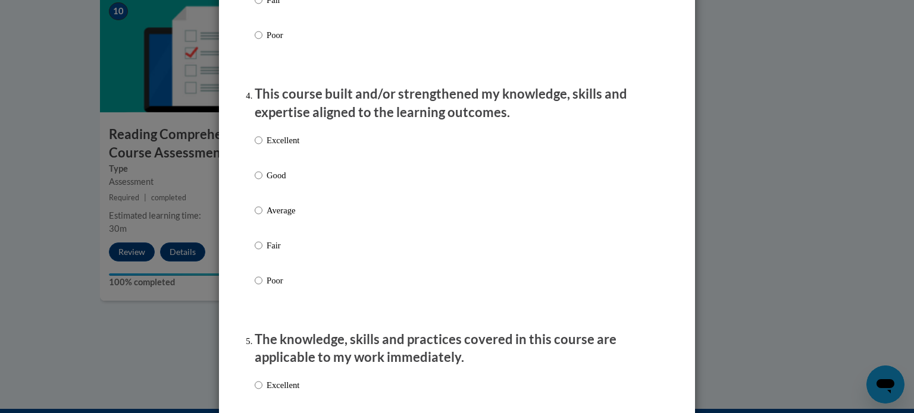
click at [277, 147] on p "Excellent" at bounding box center [283, 140] width 33 height 13
click at [262, 147] on input "Excellent" at bounding box center [259, 140] width 8 height 13
radio input "true"
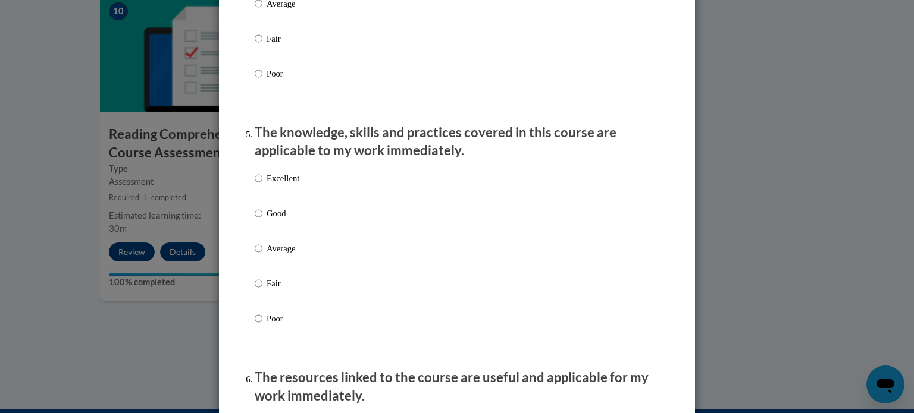
scroll to position [994, 0]
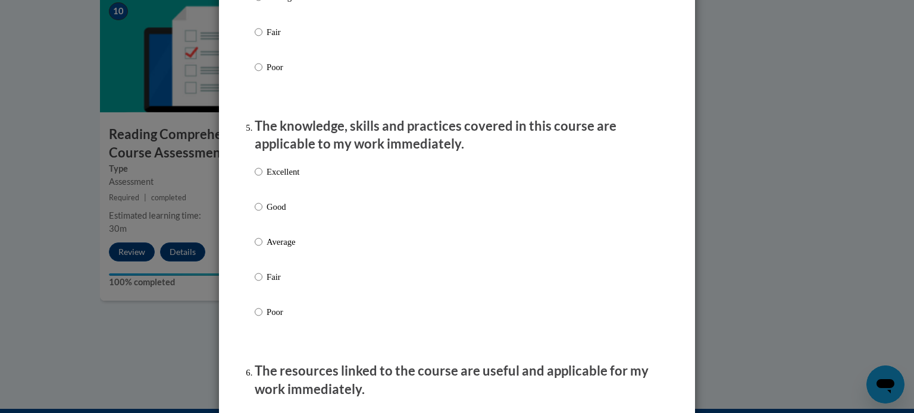
click at [272, 173] on div "Excellent Good Average Fair Poor" at bounding box center [277, 251] width 45 height 184
click at [271, 178] on p "Excellent" at bounding box center [283, 171] width 33 height 13
click at [262, 178] on input "Excellent" at bounding box center [259, 171] width 8 height 13
radio input "true"
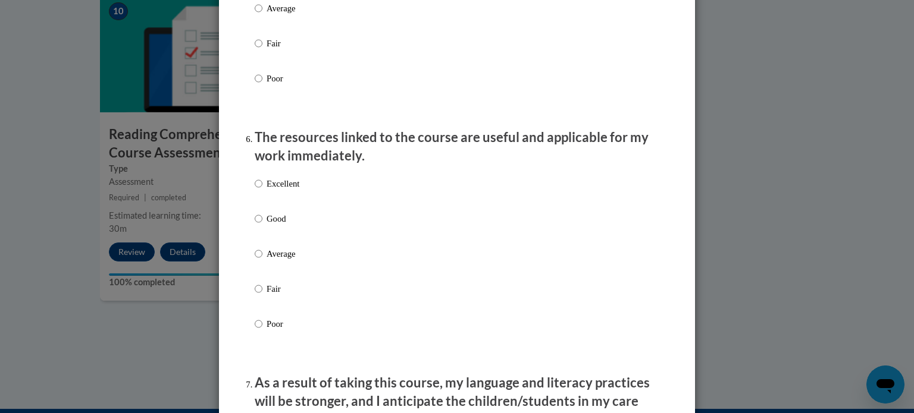
scroll to position [1280, 0]
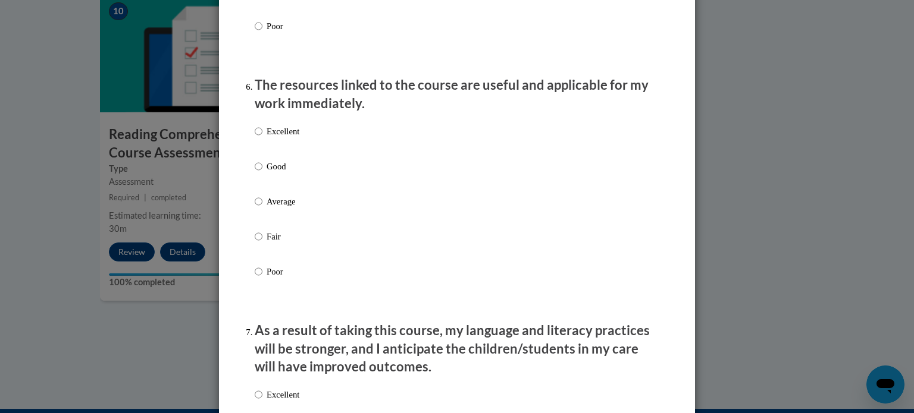
click at [289, 138] on p "Excellent" at bounding box center [283, 131] width 33 height 13
click at [262, 138] on input "Excellent" at bounding box center [259, 131] width 8 height 13
radio input "true"
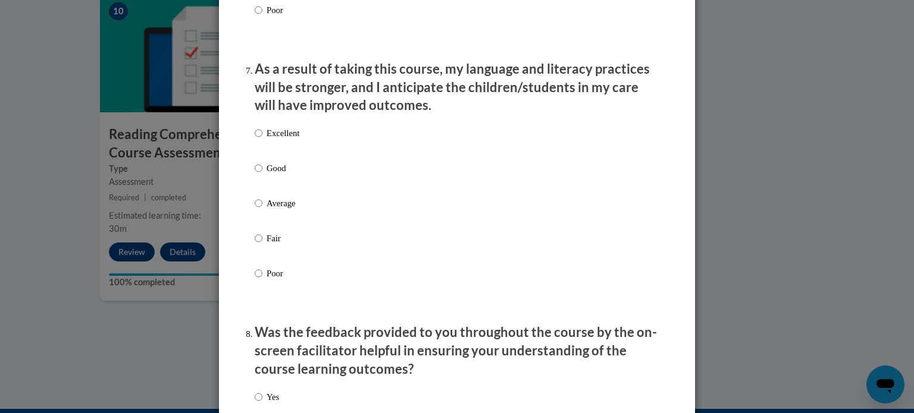
click at [289, 140] on p "Excellent" at bounding box center [283, 133] width 33 height 13
click at [262, 140] on input "Excellent" at bounding box center [259, 133] width 8 height 13
radio input "true"
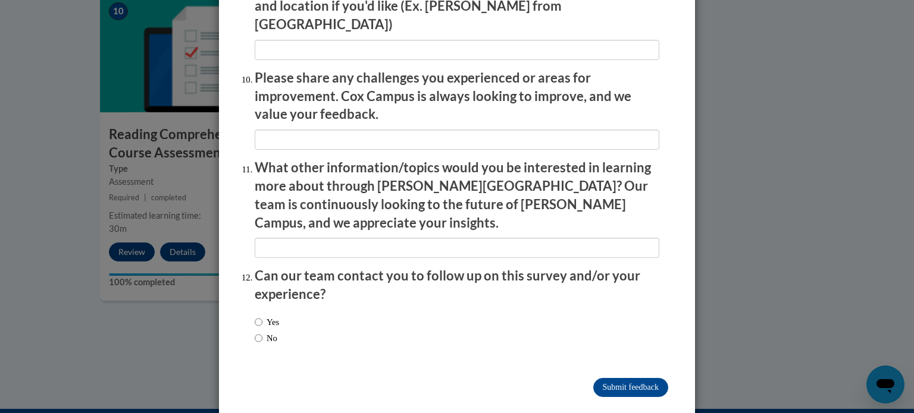
click at [267, 332] on label "No" at bounding box center [266, 338] width 23 height 13
click at [262, 332] on input "No" at bounding box center [259, 338] width 8 height 13
radio input "true"
click at [602, 378] on input "Submit feedback" at bounding box center [630, 387] width 75 height 19
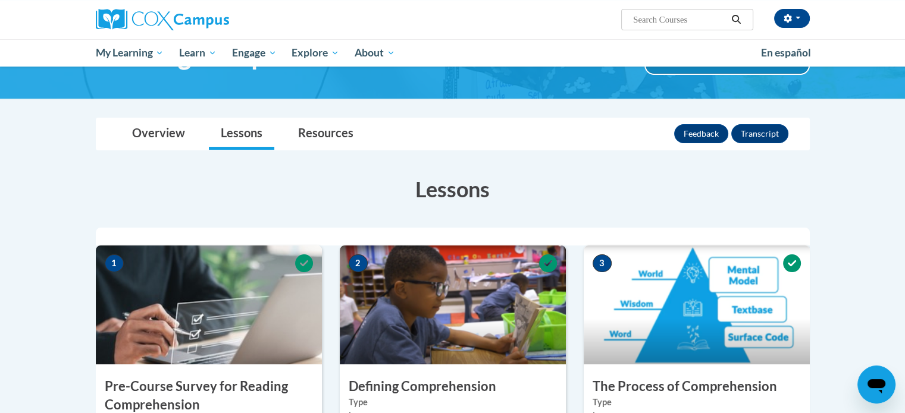
scroll to position [0, 0]
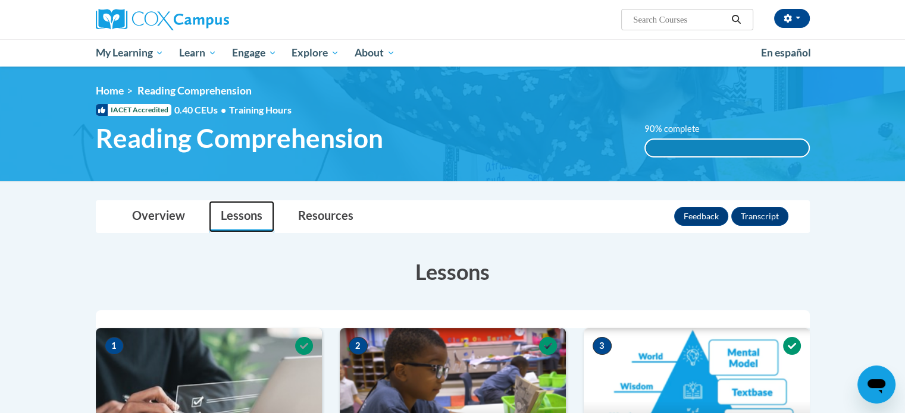
click at [243, 225] on link "Lessons" at bounding box center [241, 217] width 65 height 32
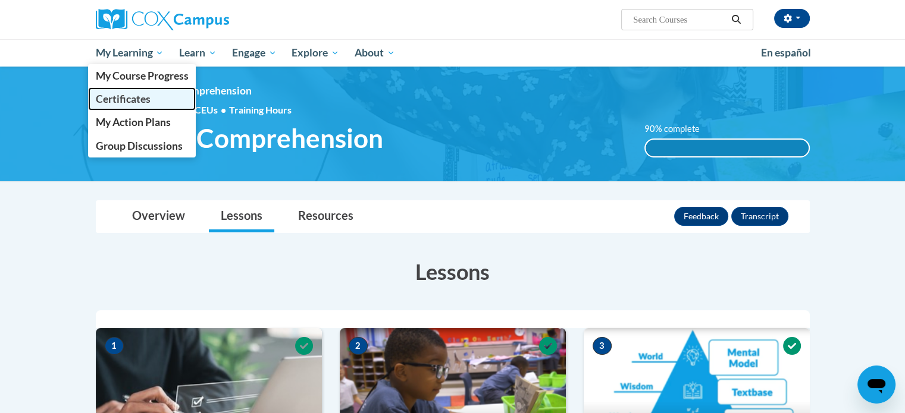
click at [136, 92] on link "Certificates" at bounding box center [142, 98] width 108 height 23
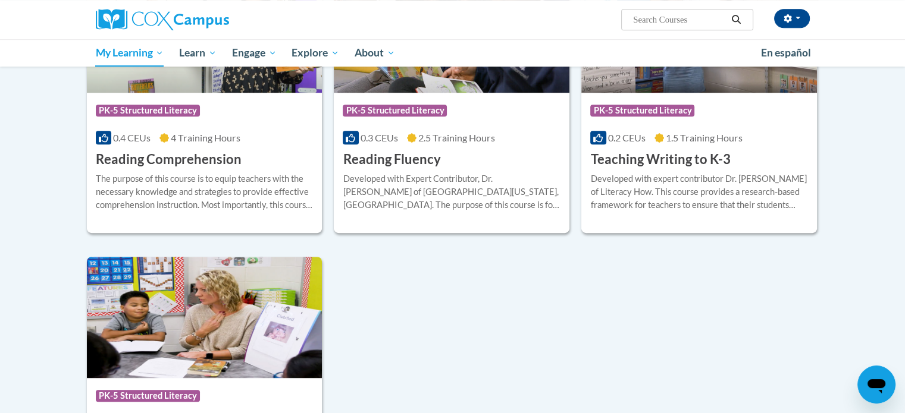
scroll to position [618, 0]
click at [272, 190] on div "The purpose of this course is to equip teachers with the necessary knowledge an…" at bounding box center [205, 192] width 218 height 39
